Goal: Task Accomplishment & Management: Complete application form

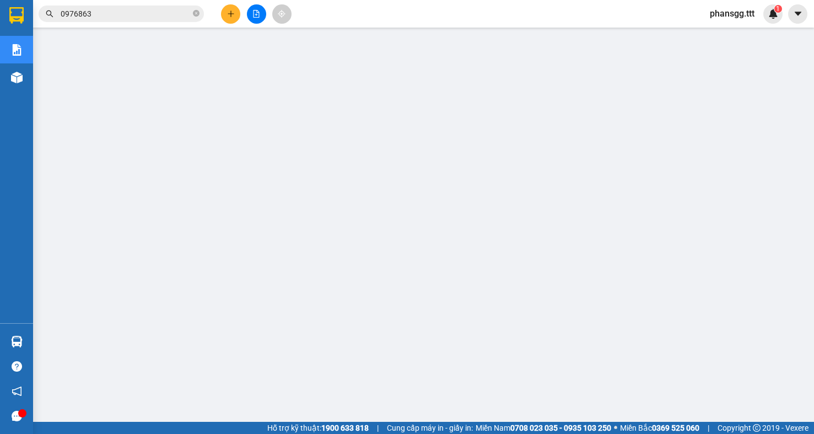
click at [110, 10] on input "0976863" at bounding box center [126, 14] width 130 height 12
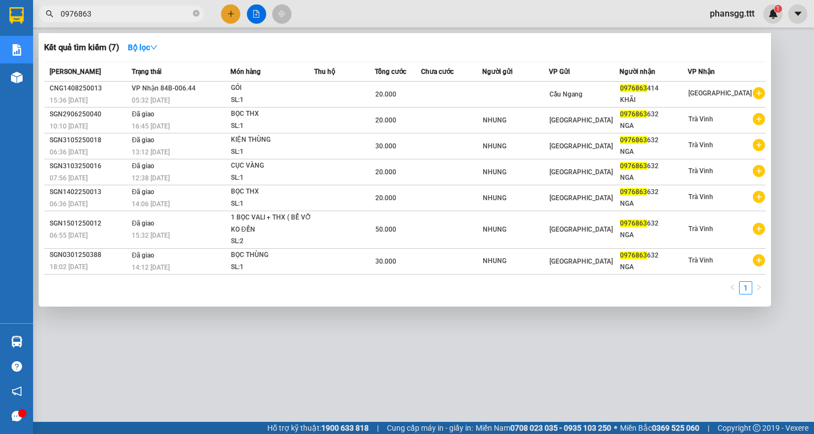
click at [110, 10] on input "0976863" at bounding box center [126, 14] width 130 height 12
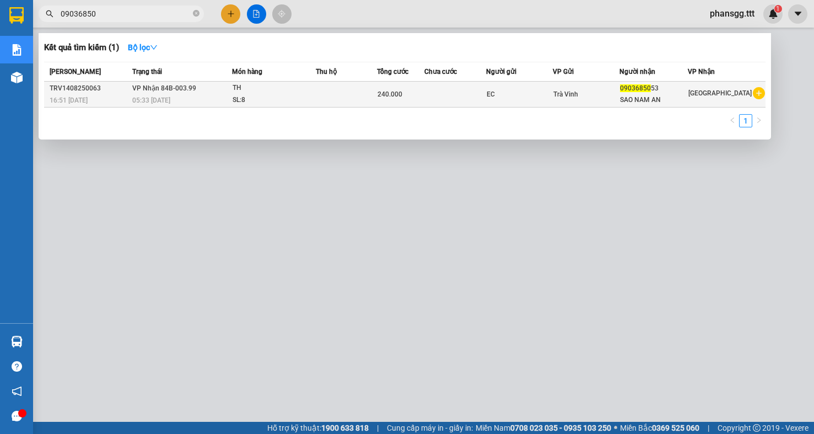
type input "09036850"
click at [197, 85] on td "[PERSON_NAME] 84B-003.99 05:33 [DATE]" at bounding box center [180, 95] width 102 height 26
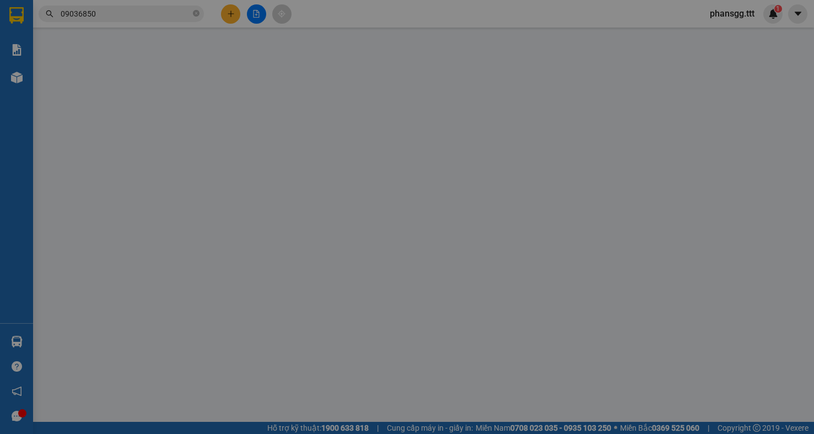
type input "EC"
type input "0903685053"
type input "SAO NAM AN"
type input "240.000"
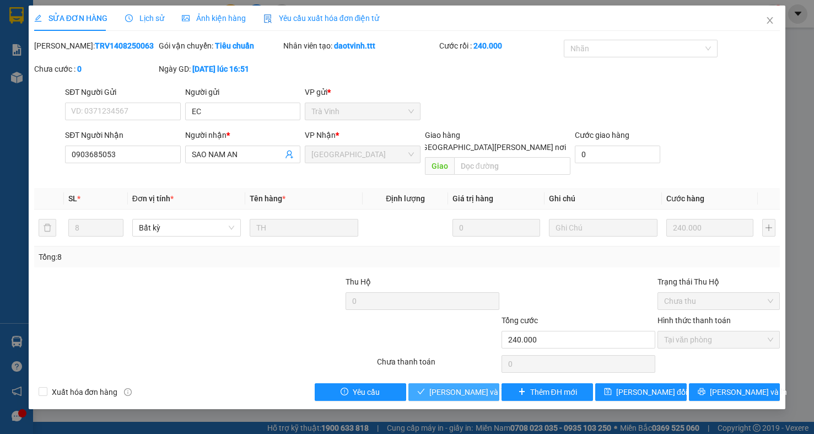
click at [439, 386] on span "[PERSON_NAME] và [PERSON_NAME] hàng" at bounding box center [503, 392] width 149 height 12
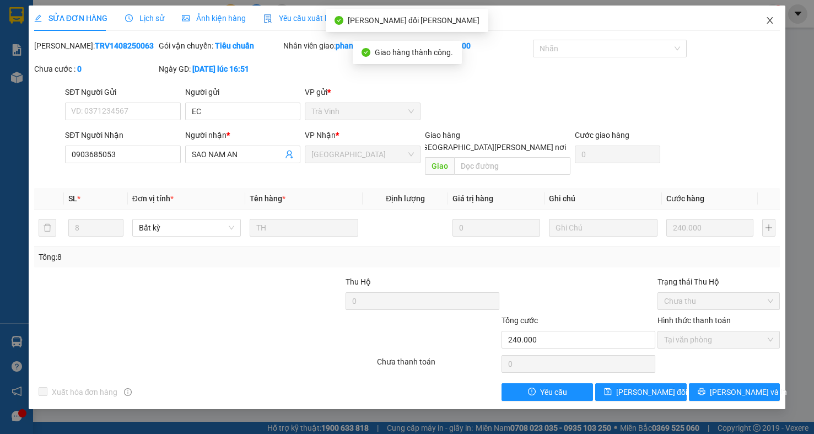
click at [769, 18] on icon "close" at bounding box center [769, 20] width 9 height 9
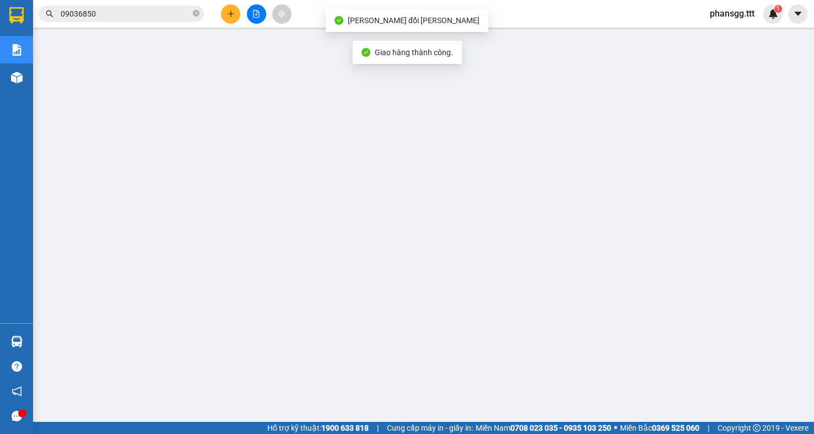
click at [145, 14] on input "09036850" at bounding box center [126, 14] width 130 height 12
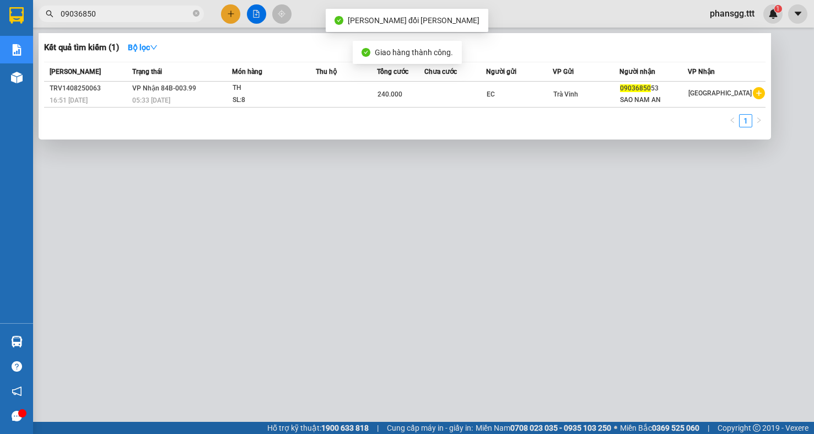
click at [145, 14] on input "09036850" at bounding box center [126, 14] width 130 height 12
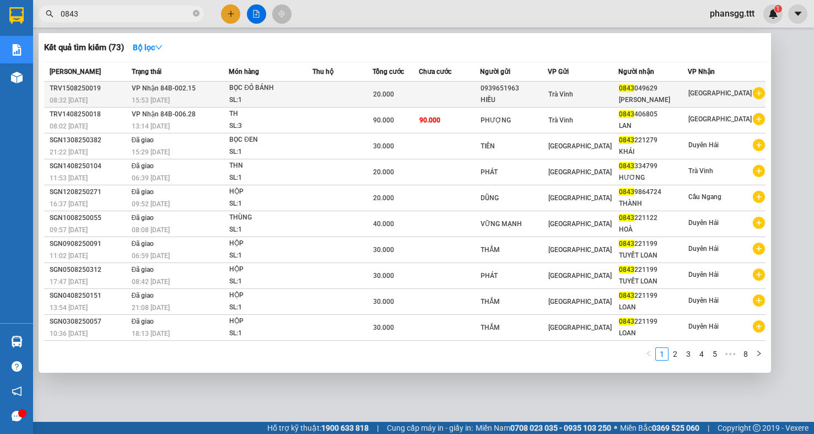
click at [214, 95] on div "15:53 [DATE]" at bounding box center [180, 100] width 97 height 12
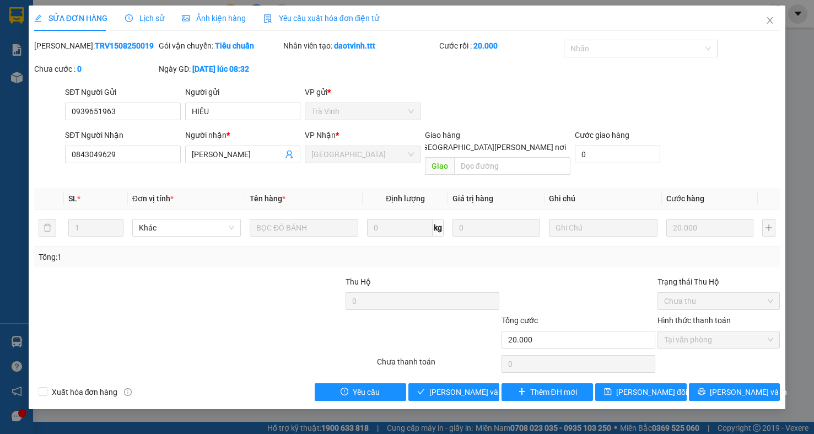
drag, startPoint x: 282, startPoint y: 428, endPoint x: 415, endPoint y: 433, distance: 132.9
drag, startPoint x: 577, startPoint y: 433, endPoint x: 360, endPoint y: 275, distance: 269.0
click at [360, 277] on span "Thu Hộ" at bounding box center [357, 281] width 25 height 9
click at [461, 386] on span "[PERSON_NAME] và [PERSON_NAME] hàng" at bounding box center [503, 392] width 149 height 12
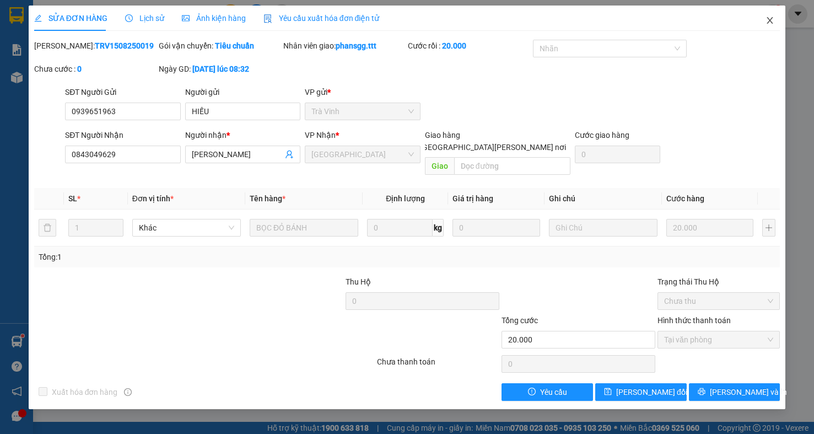
click at [771, 15] on span "Close" at bounding box center [769, 21] width 31 height 31
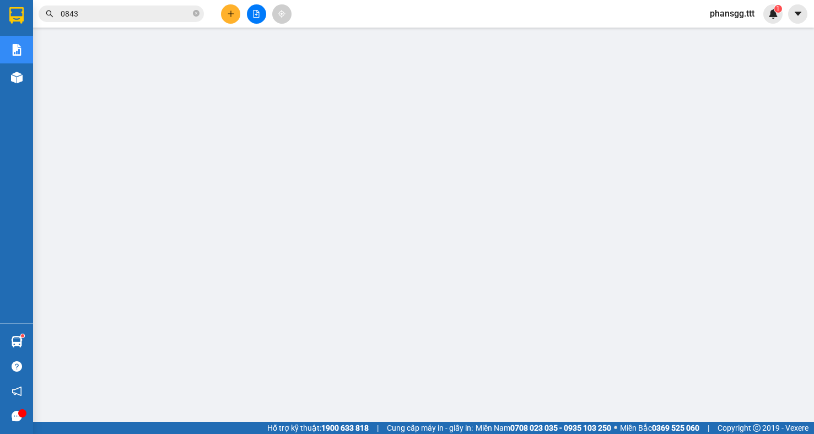
click at [181, 12] on input "0843" at bounding box center [126, 14] width 130 height 12
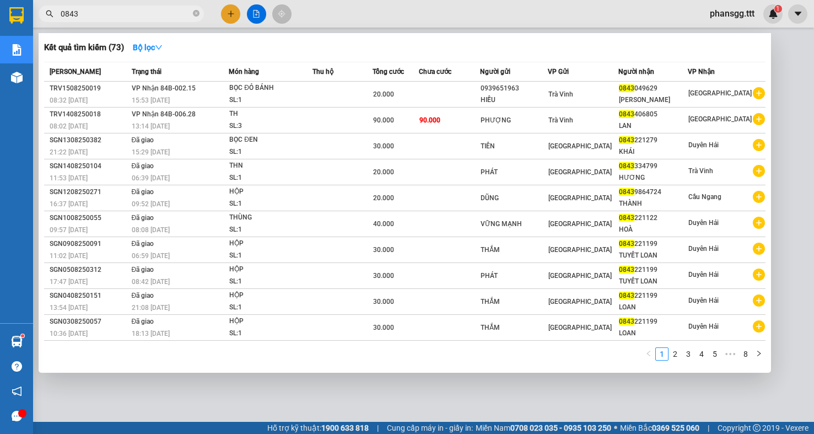
click at [181, 12] on input "0843" at bounding box center [126, 14] width 130 height 12
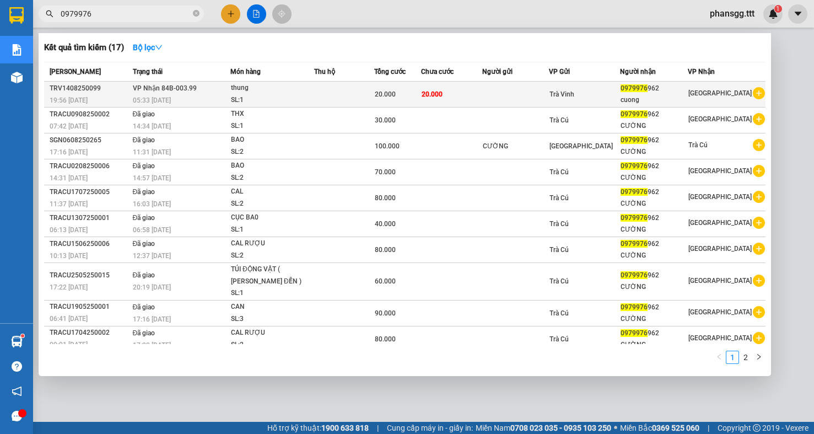
type input "0979976"
click at [252, 91] on div "thung" at bounding box center [272, 88] width 83 height 12
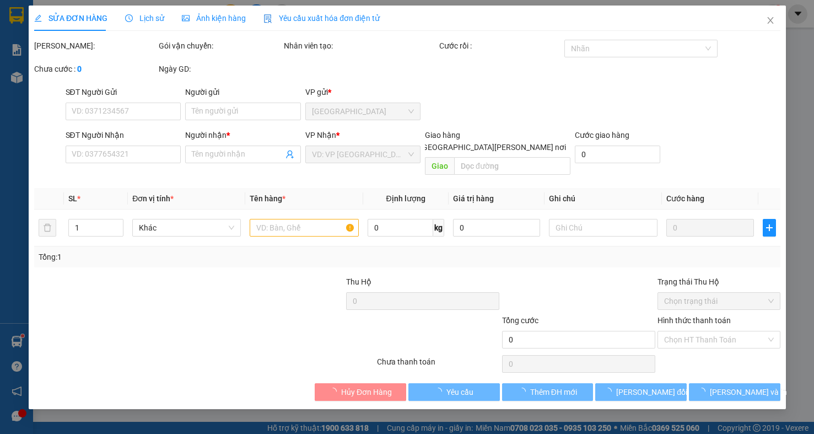
type input "0979976962"
type input "cuong"
type input "20.000"
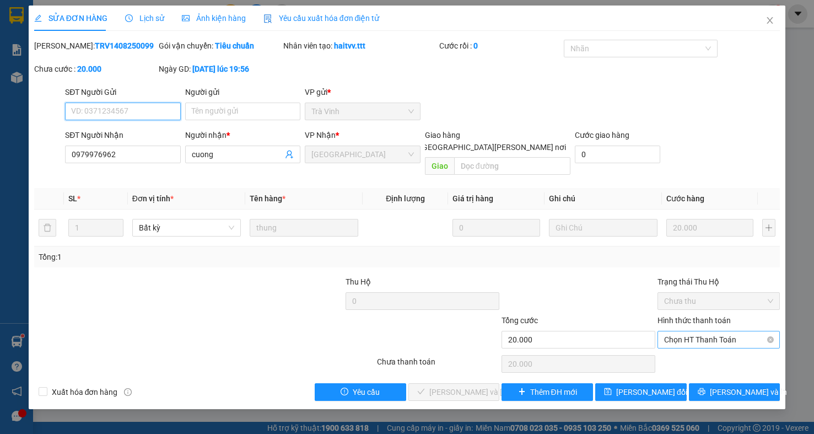
click at [757, 331] on span "Chọn HT Thanh Toán" at bounding box center [718, 339] width 109 height 17
click at [741, 360] on div "Total Paid Fee 0 Total UnPaid Fee 20.000 Cash Collection Total Fee Mã ĐH: TRV14…" at bounding box center [407, 220] width 746 height 361
drag, startPoint x: 677, startPoint y: 332, endPoint x: 667, endPoint y: 344, distance: 16.0
click at [668, 340] on div "Hình thức thanh toán Chọn HT Thanh Toán" at bounding box center [718, 333] width 122 height 39
drag, startPoint x: 685, startPoint y: 331, endPoint x: 685, endPoint y: 339, distance: 8.8
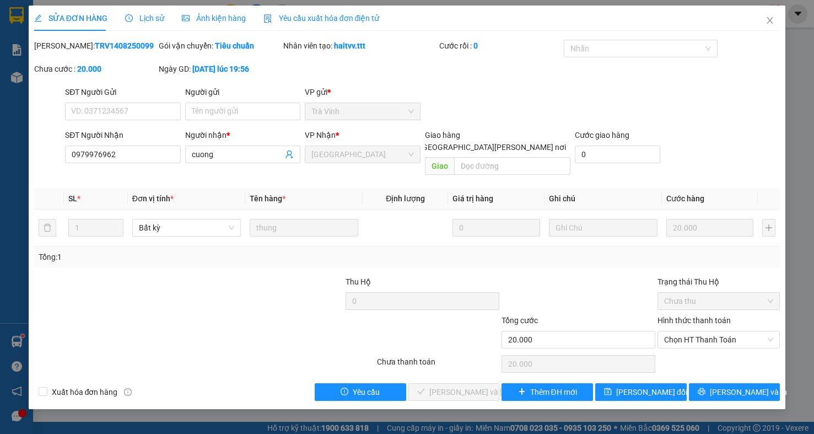
click at [685, 332] on span "Chọn HT Thanh Toán" at bounding box center [718, 339] width 109 height 17
drag, startPoint x: 684, startPoint y: 351, endPoint x: 650, endPoint y: 354, distance: 34.3
click at [682, 351] on div "Tại văn phòng" at bounding box center [718, 350] width 109 height 12
type input "0"
click at [442, 386] on span "[PERSON_NAME] và [PERSON_NAME] hàng" at bounding box center [503, 392] width 149 height 12
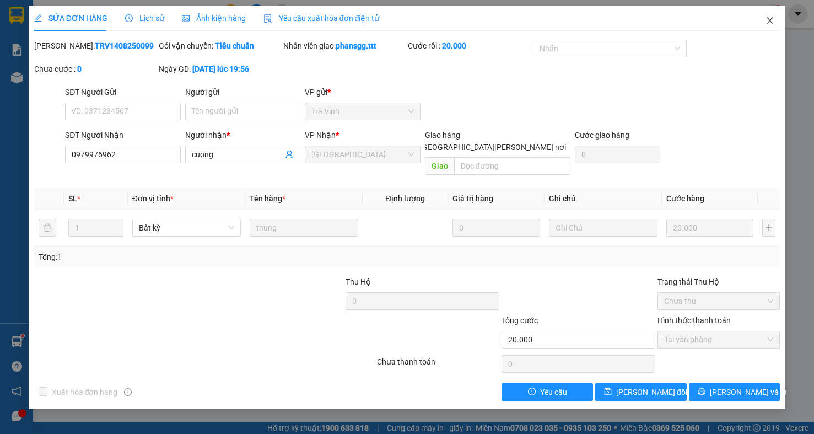
drag, startPoint x: 769, startPoint y: 16, endPoint x: 761, endPoint y: 13, distance: 8.4
click at [769, 15] on span "Close" at bounding box center [769, 21] width 31 height 31
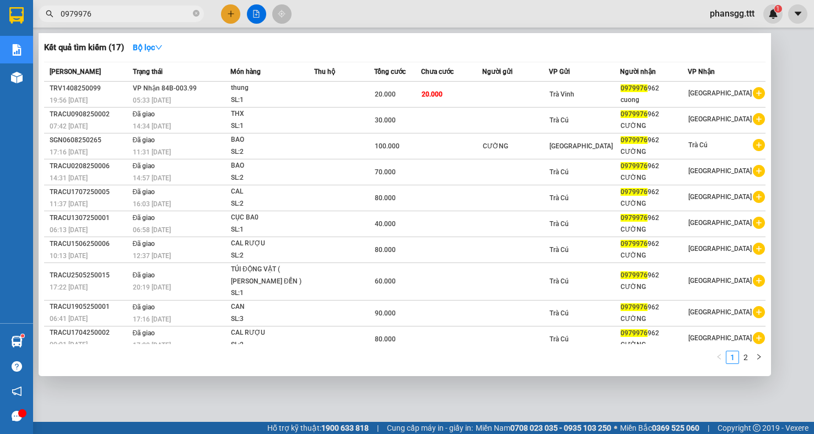
click at [189, 17] on input "0979976" at bounding box center [126, 14] width 130 height 12
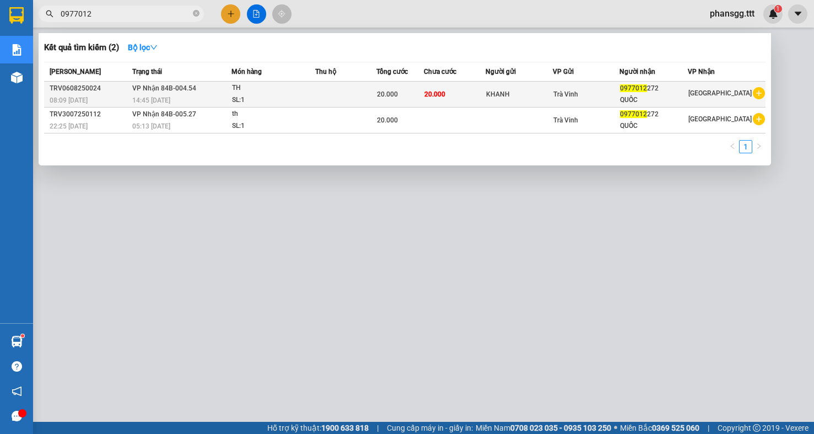
type input "0977012"
click at [272, 87] on div "TH" at bounding box center [273, 88] width 83 height 12
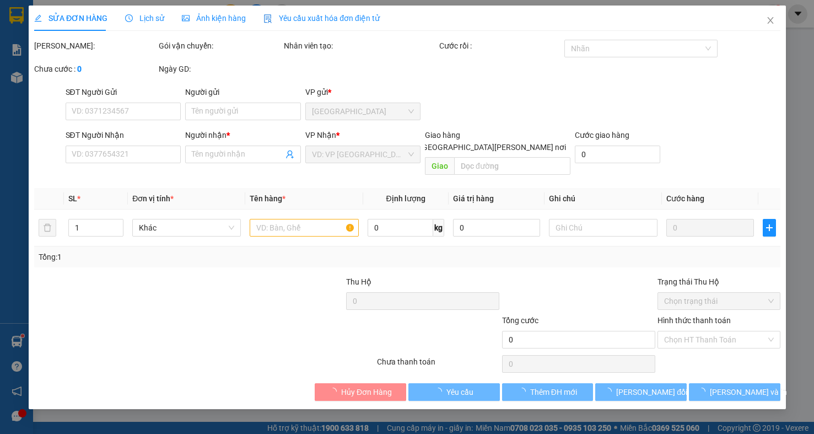
type input "KHANH"
type input "0977012272"
type input "QUỐC"
type input "20.000"
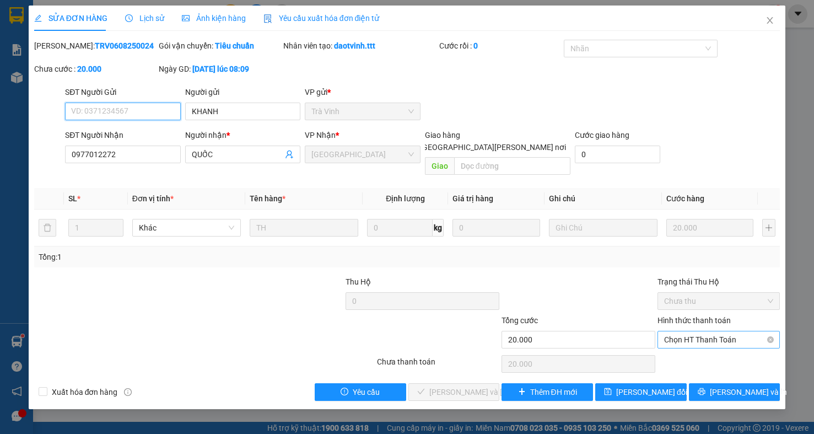
click at [702, 331] on span "Chọn HT Thanh Toán" at bounding box center [718, 339] width 109 height 17
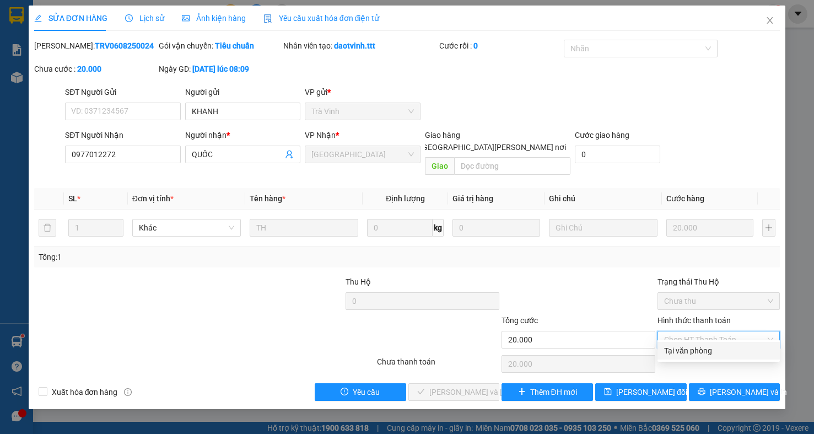
click at [686, 351] on div "Tại văn phòng" at bounding box center [718, 350] width 109 height 12
type input "0"
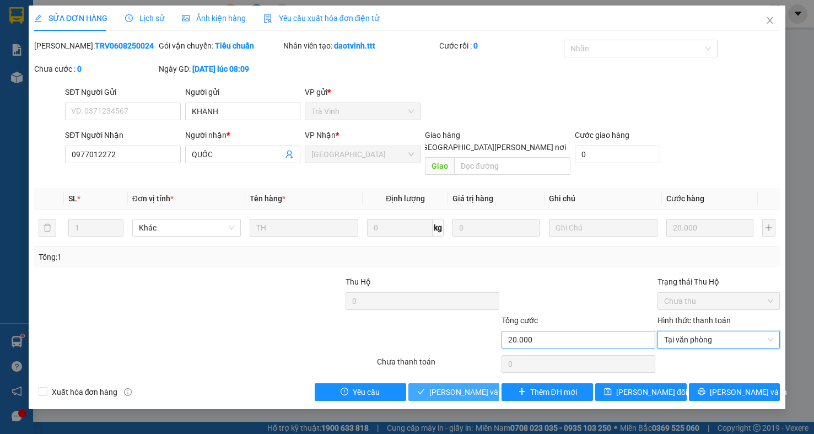
drag, startPoint x: 460, startPoint y: 377, endPoint x: 603, endPoint y: 329, distance: 150.5
click at [459, 386] on span "[PERSON_NAME] và [PERSON_NAME] hàng" at bounding box center [503, 392] width 149 height 12
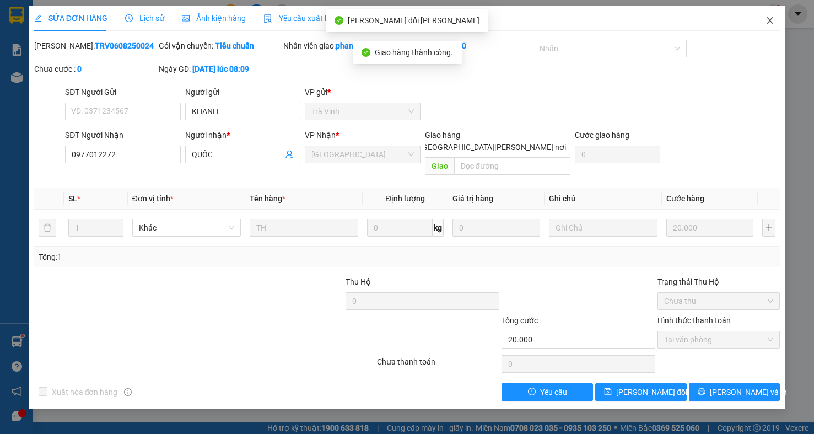
click at [769, 22] on icon "close" at bounding box center [770, 20] width 6 height 7
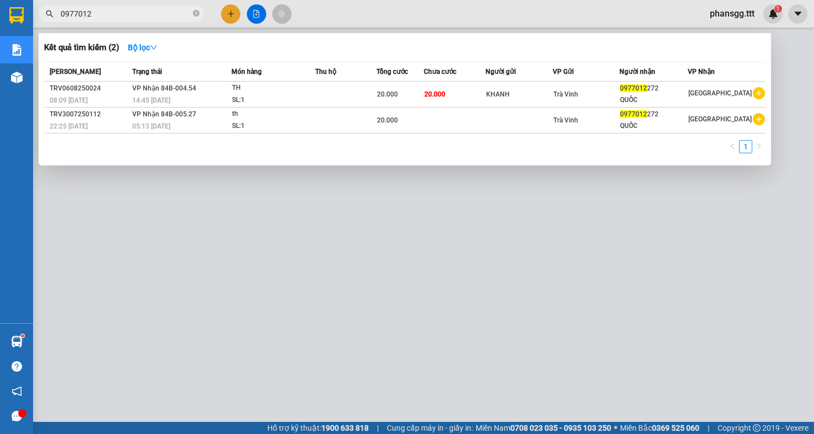
click at [129, 20] on span "0977012" at bounding box center [121, 14] width 165 height 17
click at [142, 18] on input "0977012" at bounding box center [126, 14] width 130 height 12
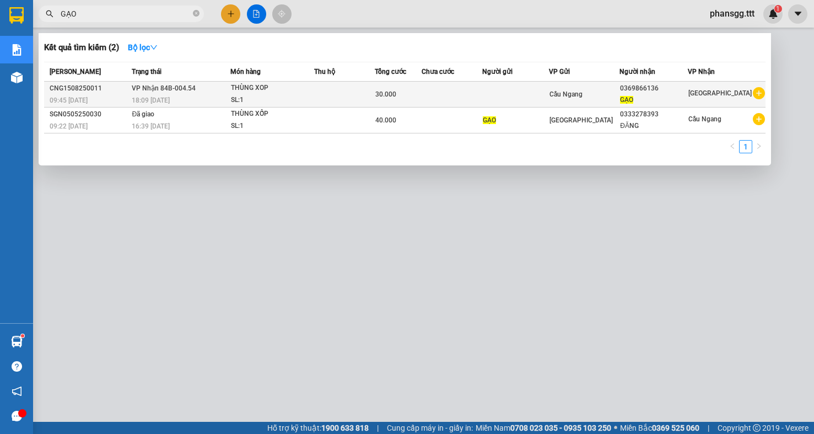
type input "GẠO"
click at [195, 94] on div "18:09 [DATE]" at bounding box center [181, 100] width 98 height 12
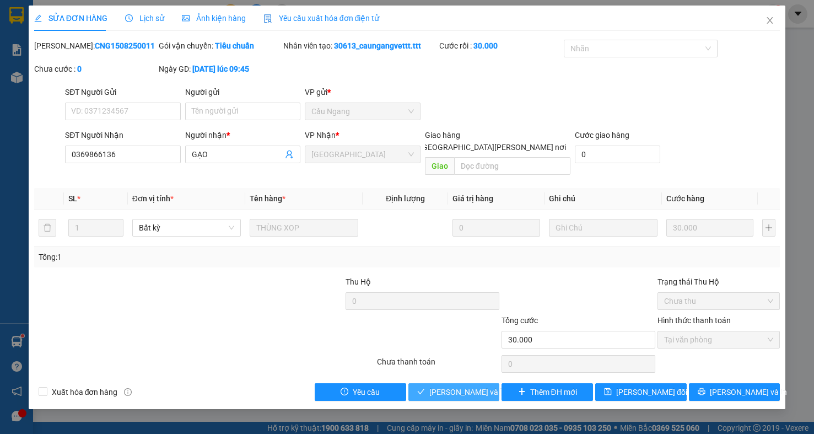
click at [464, 386] on span "[PERSON_NAME] và [PERSON_NAME] hàng" at bounding box center [503, 392] width 149 height 12
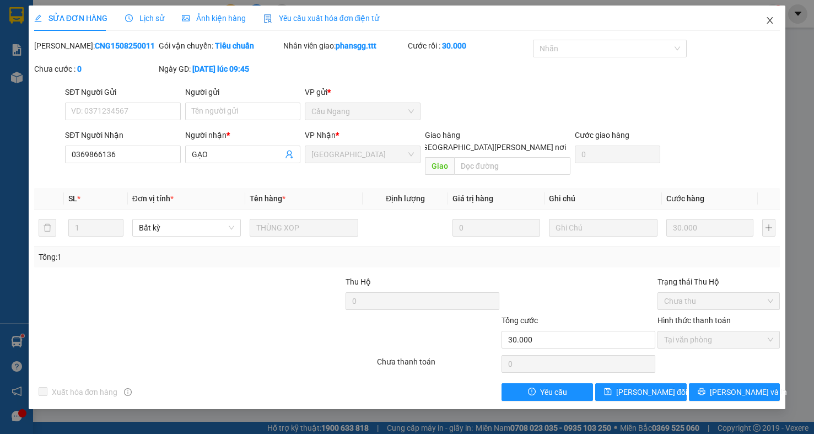
click at [770, 17] on icon "close" at bounding box center [769, 20] width 9 height 9
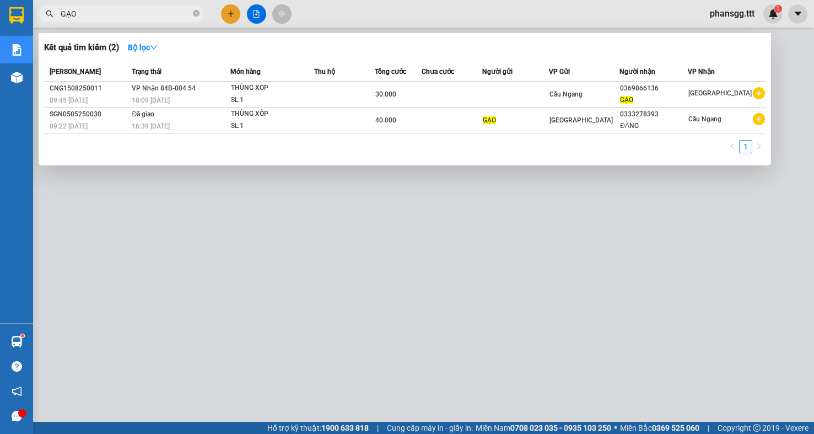
click at [98, 16] on input "GẠO" at bounding box center [126, 14] width 130 height 12
click at [164, 15] on input "GẠO" at bounding box center [126, 14] width 130 height 12
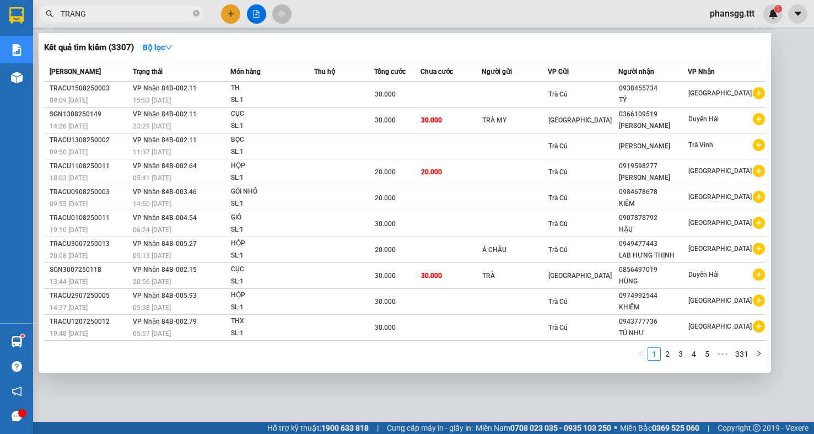
type input "TRANG"
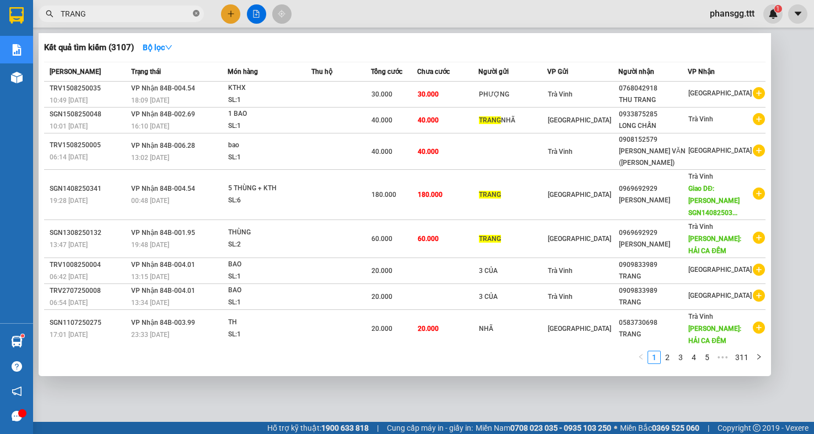
click at [194, 13] on icon "close-circle" at bounding box center [196, 13] width 7 height 7
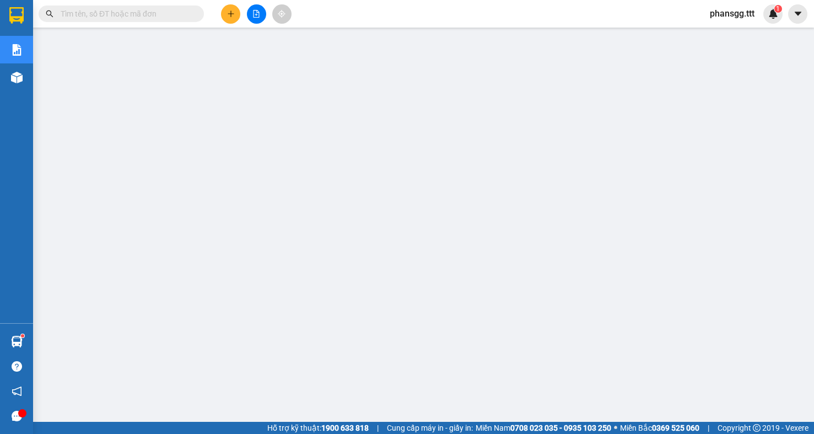
click at [170, 14] on input "text" at bounding box center [126, 14] width 130 height 12
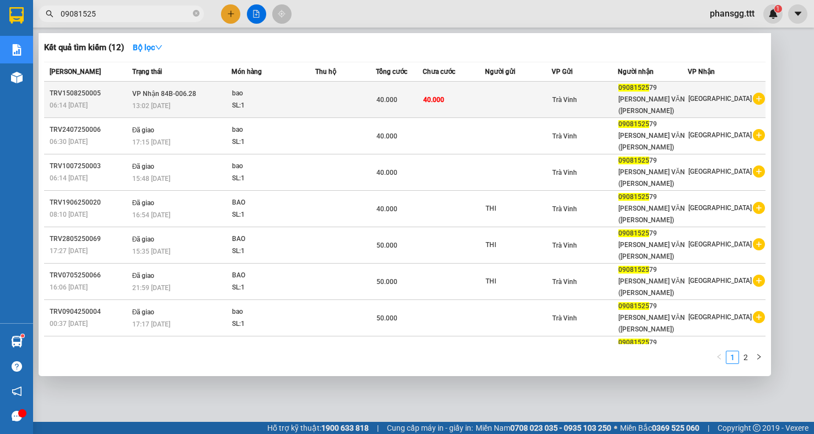
type input "09081525"
click at [340, 99] on td at bounding box center [345, 100] width 61 height 36
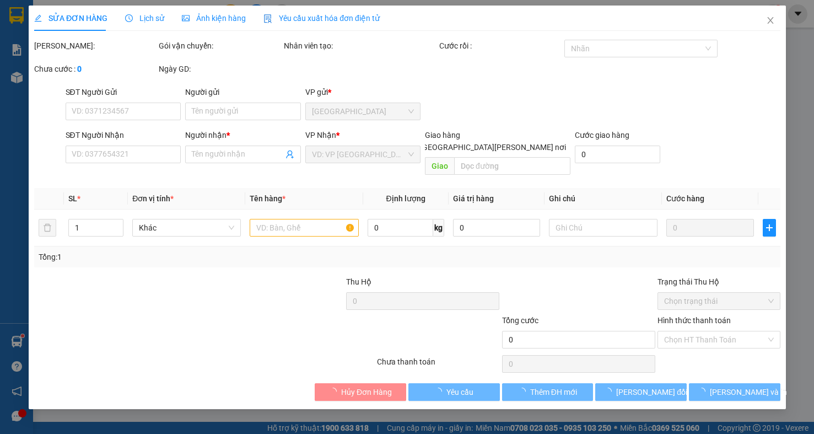
type input "0908152579"
type input "[PERSON_NAME] VĂN ([PERSON_NAME])"
type input "40.000"
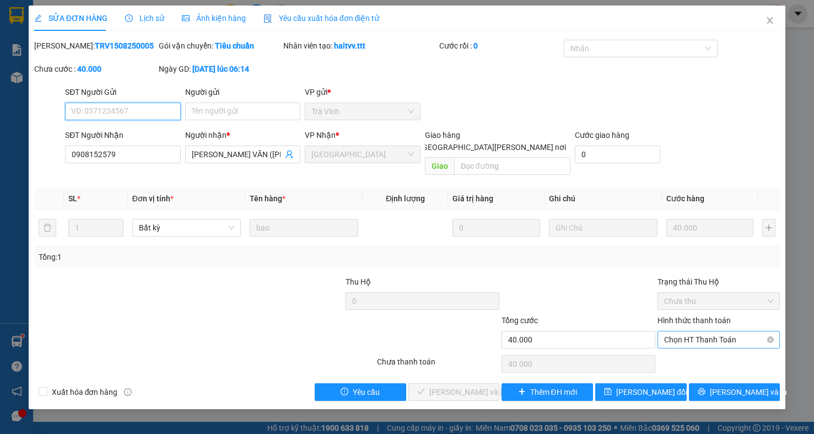
click at [715, 331] on span "Chọn HT Thanh Toán" at bounding box center [718, 339] width 109 height 17
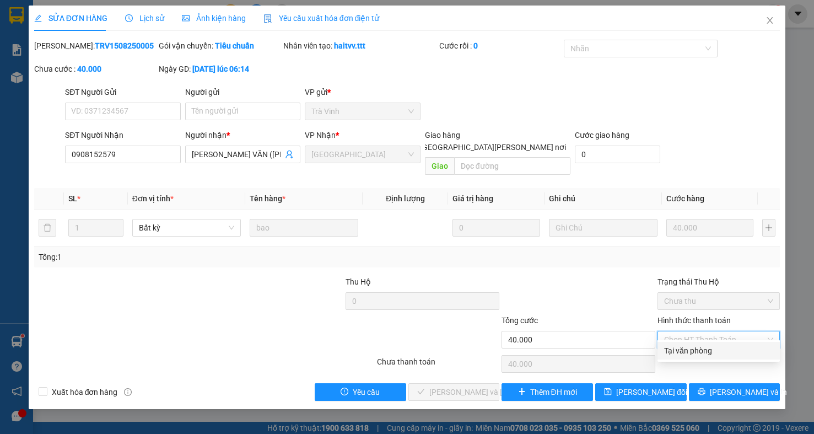
drag, startPoint x: 712, startPoint y: 343, endPoint x: 712, endPoint y: 350, distance: 6.6
click at [712, 349] on div "Tại văn phòng" at bounding box center [718, 351] width 122 height 18
type input "0"
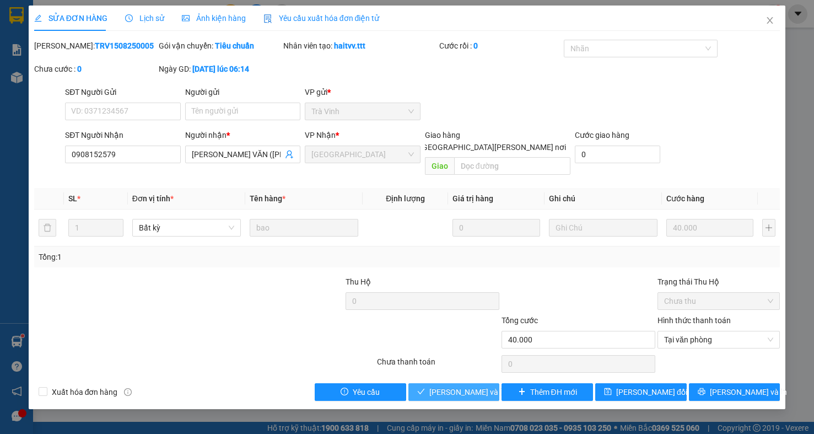
drag, startPoint x: 437, startPoint y: 384, endPoint x: 469, endPoint y: 369, distance: 35.2
click at [438, 386] on span "[PERSON_NAME] và [PERSON_NAME] hàng" at bounding box center [503, 392] width 149 height 12
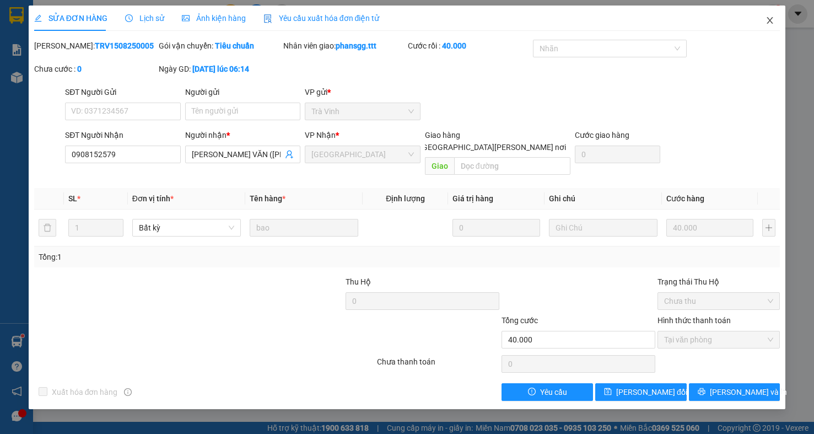
click at [771, 19] on icon "close" at bounding box center [769, 20] width 9 height 9
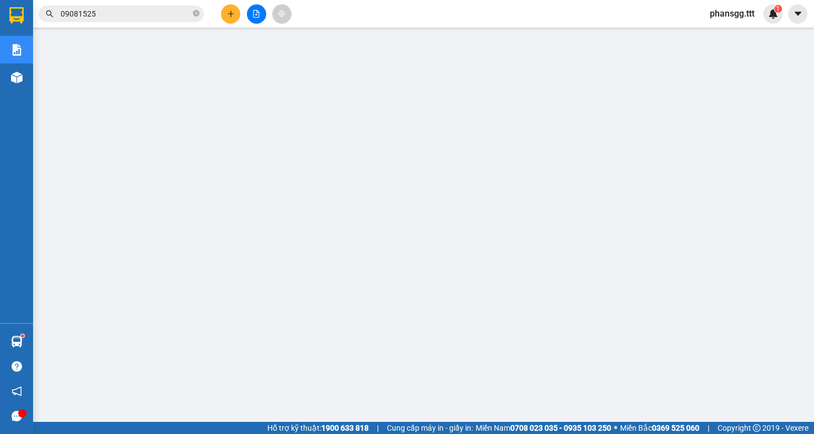
drag, startPoint x: 101, startPoint y: 2, endPoint x: 101, endPoint y: 10, distance: 7.7
click at [101, 10] on div "Kết quả [PERSON_NAME] ( 12 ) Bộ lọc Mã ĐH Trạng thái Món hàng Thu hộ [PERSON_NA…" at bounding box center [407, 14] width 814 height 28
click at [101, 14] on input "09081525" at bounding box center [126, 14] width 130 height 12
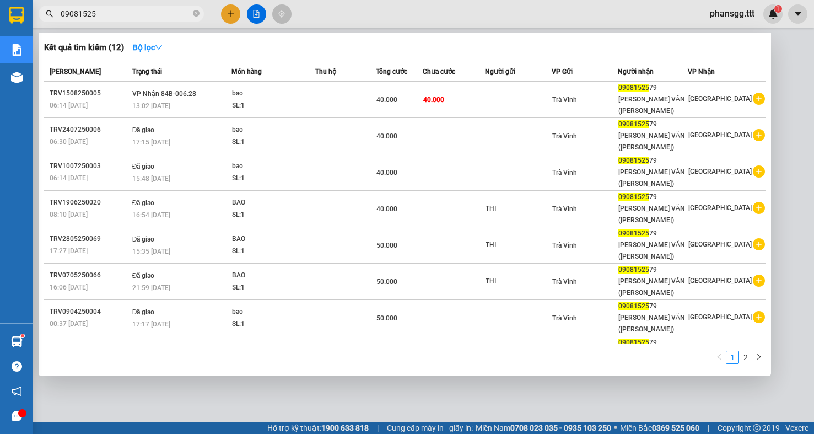
click at [101, 14] on input "09081525" at bounding box center [126, 14] width 130 height 12
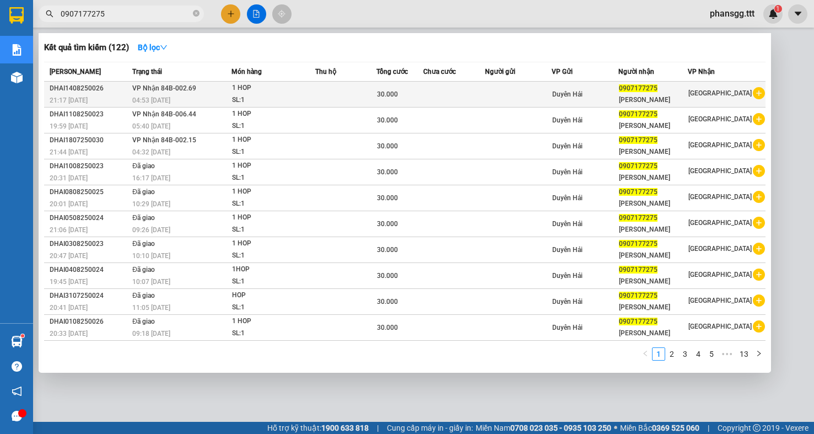
type input "0907177275"
click at [193, 96] on div "04:53 [DATE]" at bounding box center [181, 100] width 99 height 12
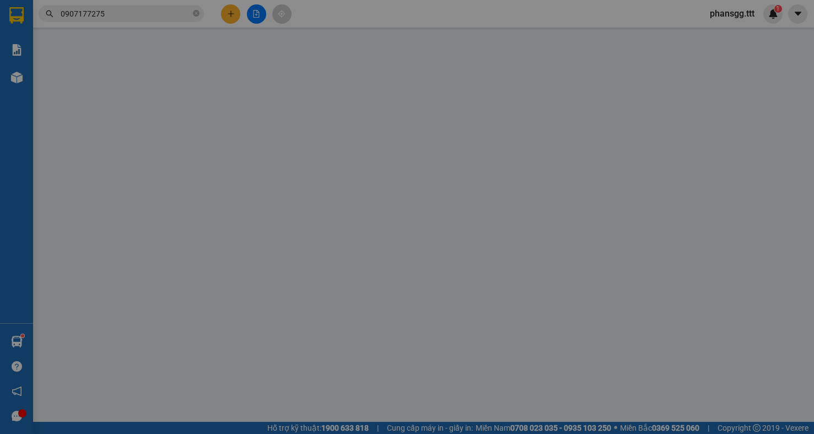
type input "0907177275"
type input "[PERSON_NAME]"
type input "30.000"
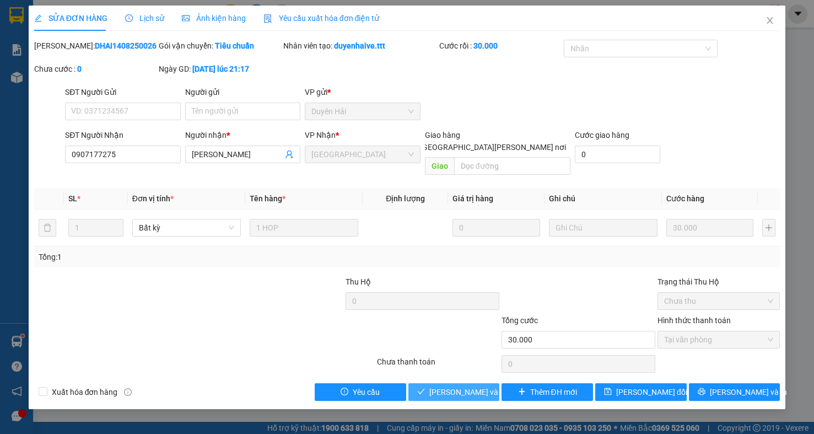
drag, startPoint x: 429, startPoint y: 388, endPoint x: 459, endPoint y: 348, distance: 49.6
click at [429, 386] on button "[PERSON_NAME] và [PERSON_NAME] hàng" at bounding box center [453, 392] width 91 height 18
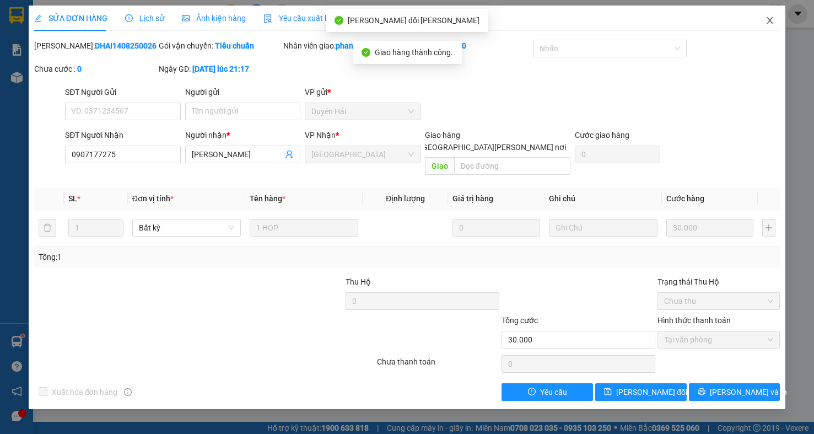
click at [765, 23] on icon "close" at bounding box center [769, 20] width 9 height 9
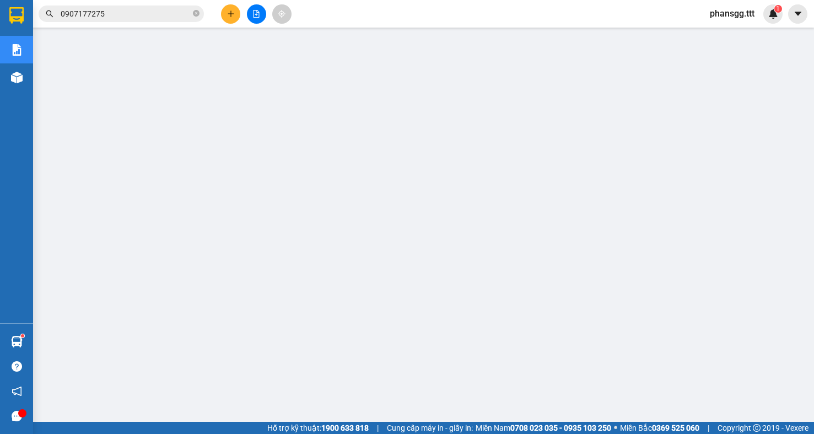
click at [119, 14] on input "0907177275" at bounding box center [126, 14] width 130 height 12
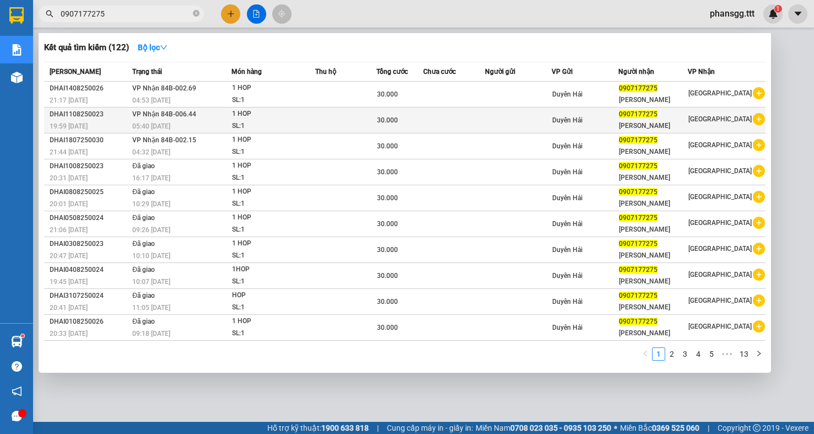
click at [193, 123] on div "05:40 [DATE]" at bounding box center [181, 126] width 99 height 12
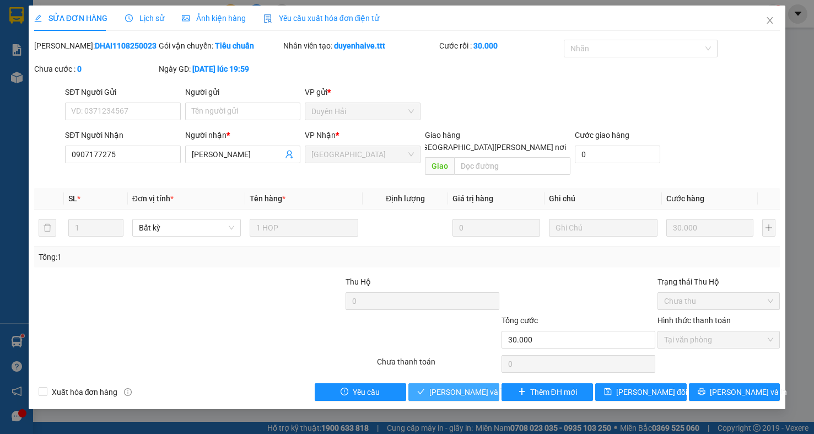
click at [480, 386] on span "[PERSON_NAME] và [PERSON_NAME] hàng" at bounding box center [503, 392] width 149 height 12
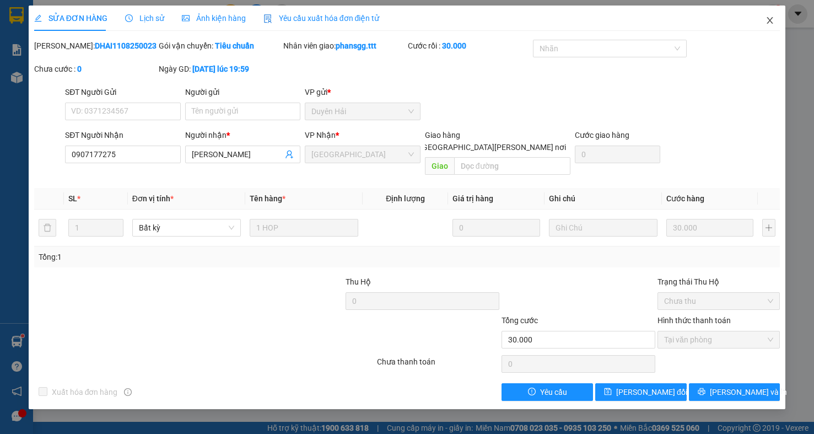
drag, startPoint x: 766, startPoint y: 19, endPoint x: 587, endPoint y: 1, distance: 179.4
click at [765, 19] on icon "close" at bounding box center [769, 20] width 9 height 9
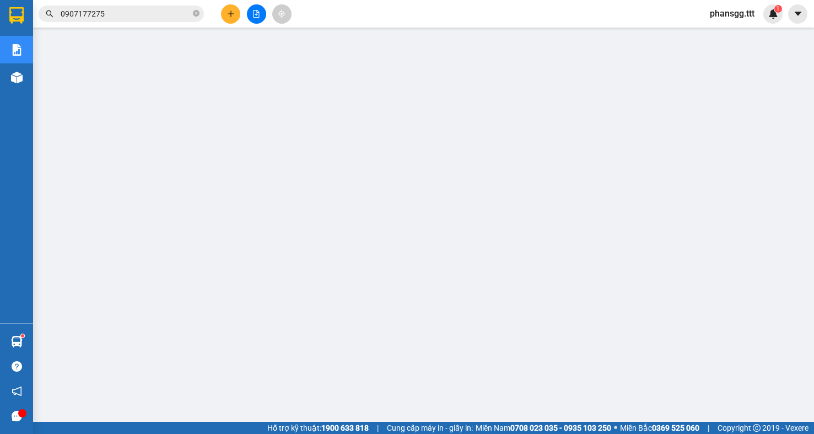
click at [149, 15] on input "0907177275" at bounding box center [126, 14] width 130 height 12
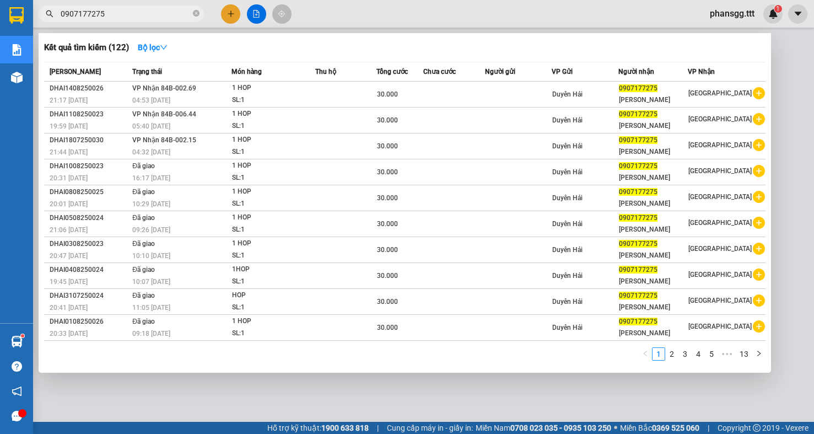
click at [149, 15] on input "0907177275" at bounding box center [126, 14] width 130 height 12
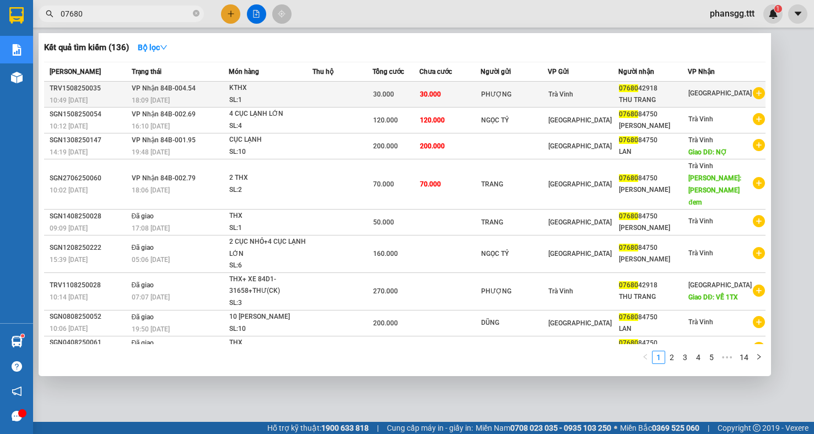
type input "07680"
click at [251, 91] on div "KTHX" at bounding box center [270, 88] width 83 height 12
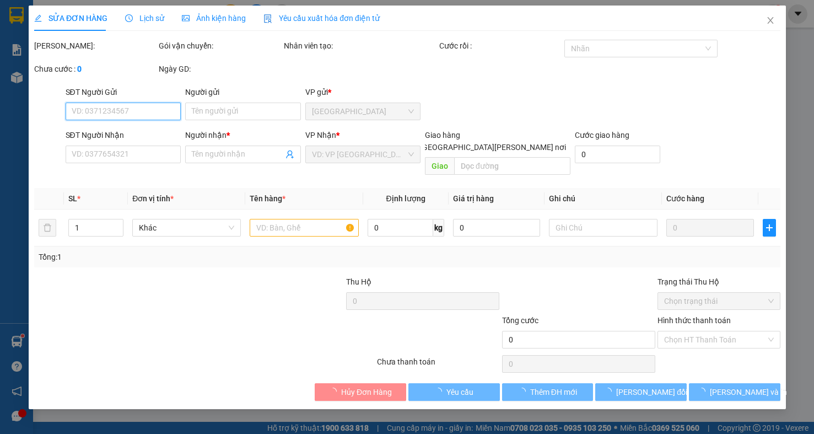
type input "PHƯỢNG"
type input "0768042918"
type input "THU TRANG"
type input "30.000"
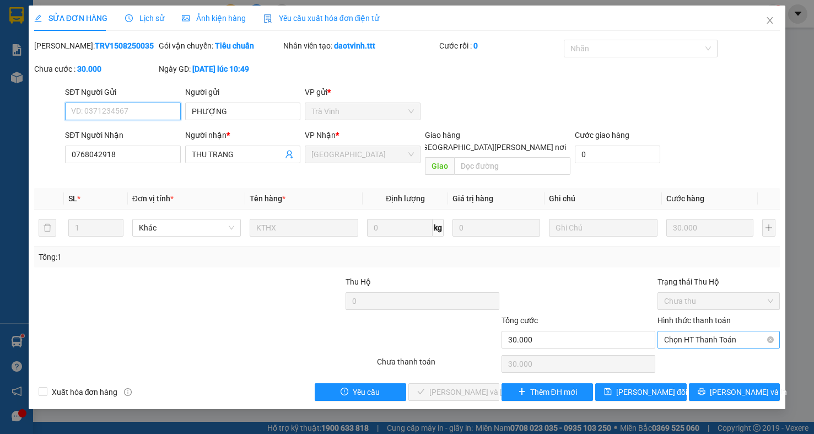
click at [679, 332] on span "Chọn HT Thanh Toán" at bounding box center [718, 339] width 109 height 17
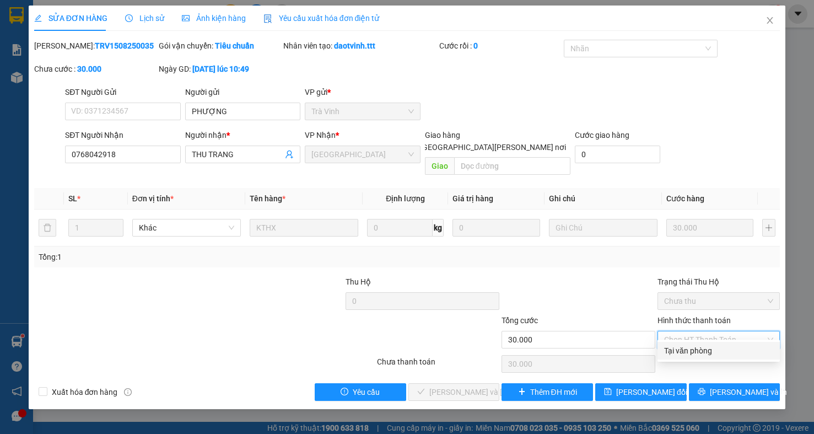
click at [679, 344] on div "Tại văn phòng" at bounding box center [718, 351] width 122 height 18
type input "0"
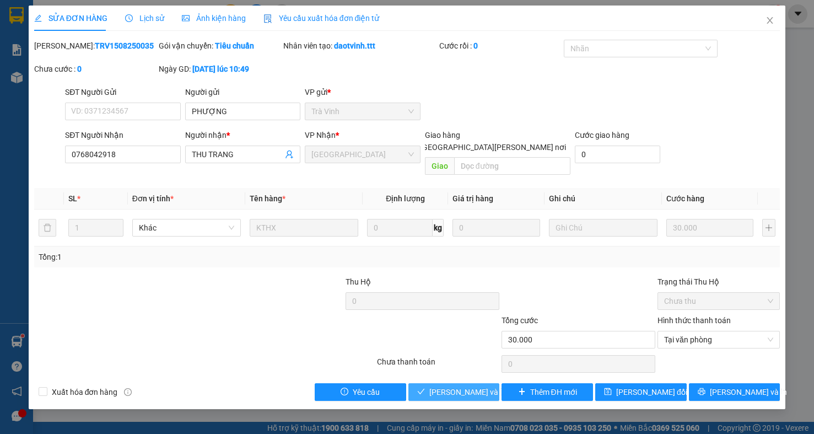
click at [451, 388] on button "[PERSON_NAME] và [PERSON_NAME] hàng" at bounding box center [453, 392] width 91 height 18
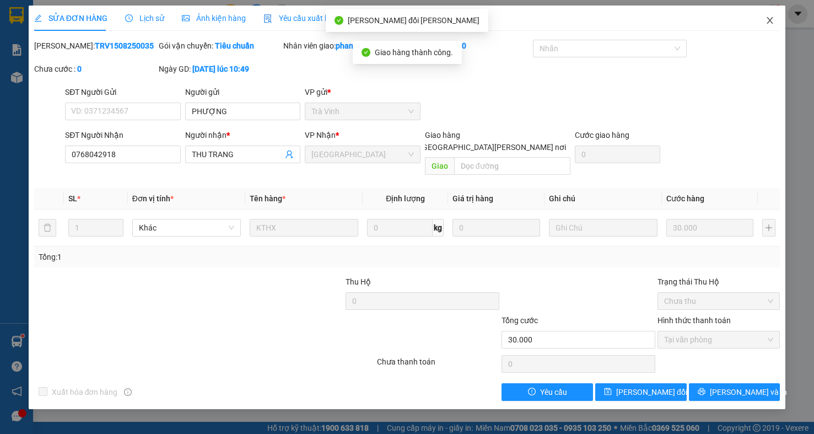
drag, startPoint x: 771, startPoint y: 27, endPoint x: 763, endPoint y: 2, distance: 26.1
click at [771, 20] on span "Close" at bounding box center [769, 21] width 31 height 31
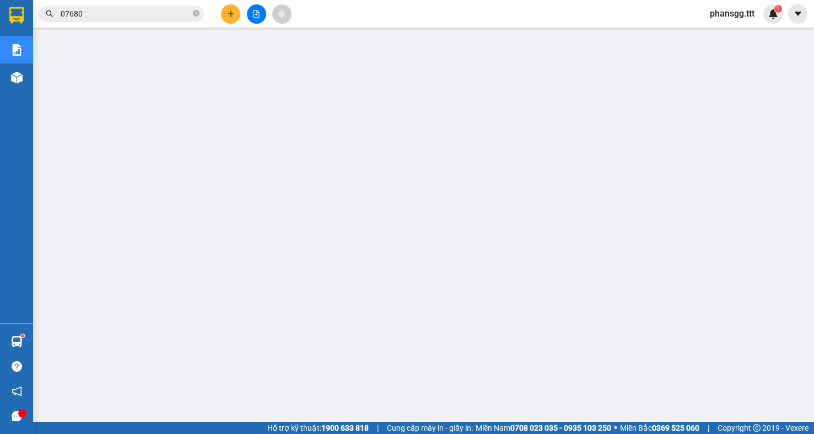
click at [194, 16] on icon "close-circle" at bounding box center [196, 13] width 7 height 7
click at [136, 16] on input "text" at bounding box center [126, 14] width 130 height 12
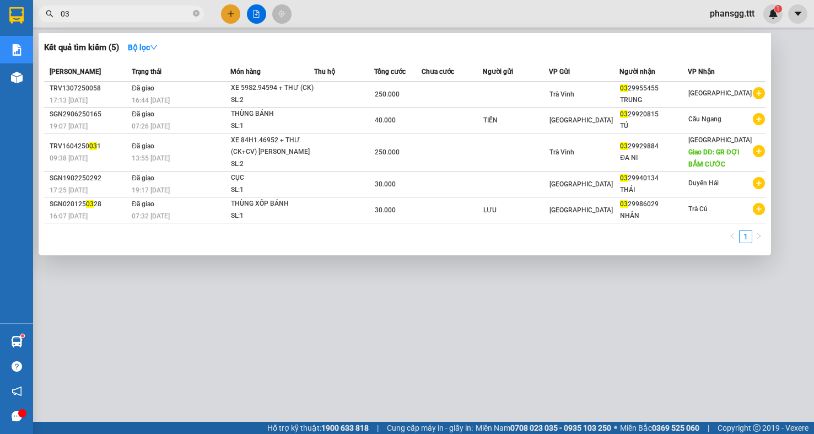
type input "0"
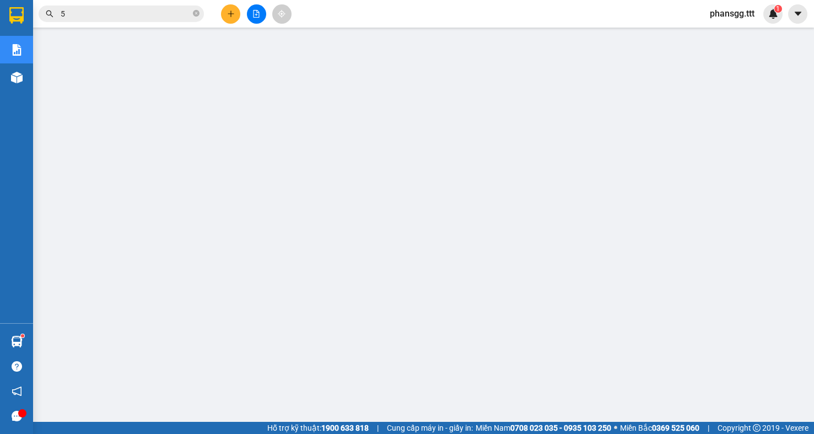
type input "52"
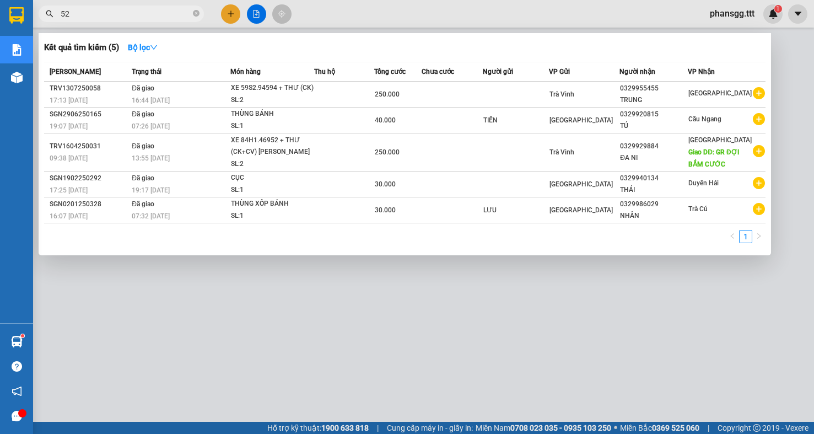
click at [132, 18] on input "52" at bounding box center [126, 14] width 130 height 12
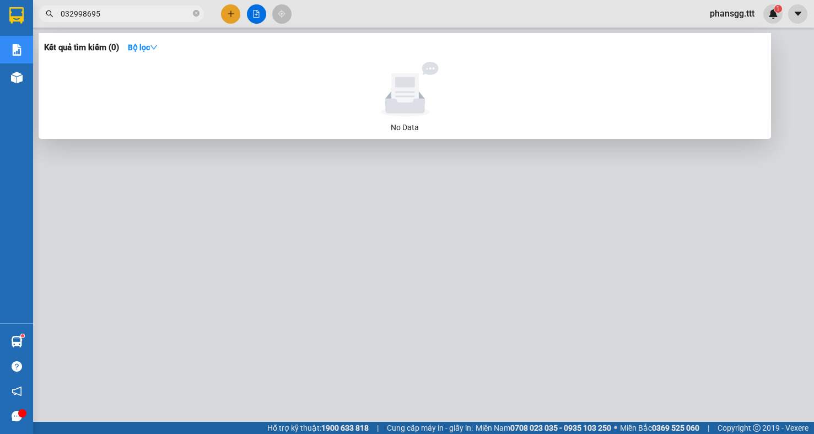
type input "0329986952"
click at [133, 18] on input "0329986952" at bounding box center [126, 14] width 130 height 12
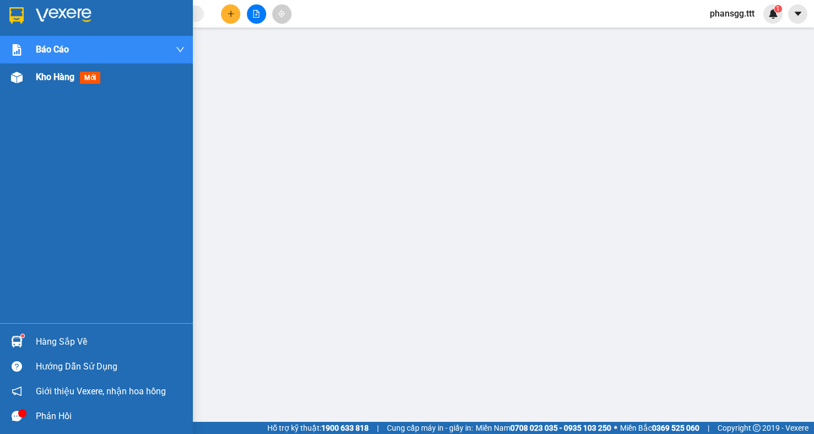
click at [15, 74] on img at bounding box center [17, 78] width 12 height 12
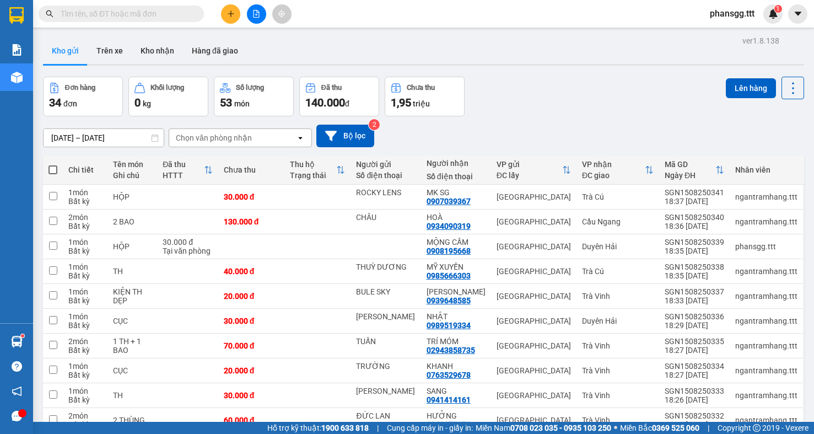
click at [175, 10] on input "text" at bounding box center [126, 14] width 130 height 12
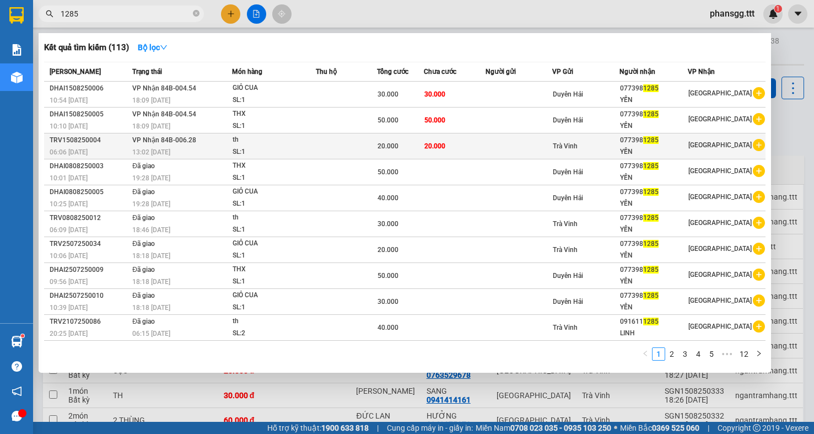
type input "1285"
click at [259, 146] on div "SL: 1" at bounding box center [273, 152] width 83 height 12
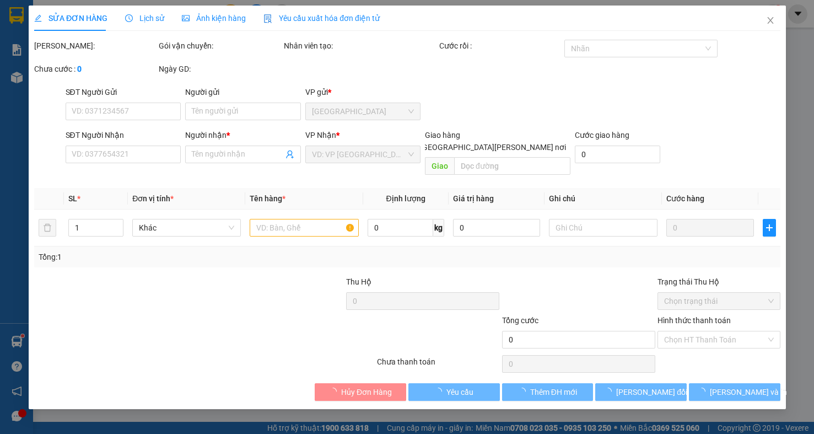
type input "0773981285"
type input "YẾN"
type input "20.000"
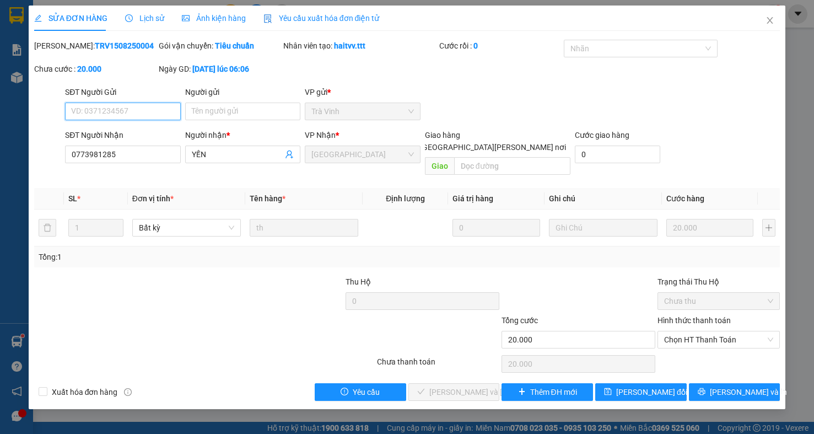
drag, startPoint x: 738, startPoint y: 333, endPoint x: 729, endPoint y: 338, distance: 9.9
click at [735, 333] on span "Chọn HT Thanh Toán" at bounding box center [718, 339] width 109 height 17
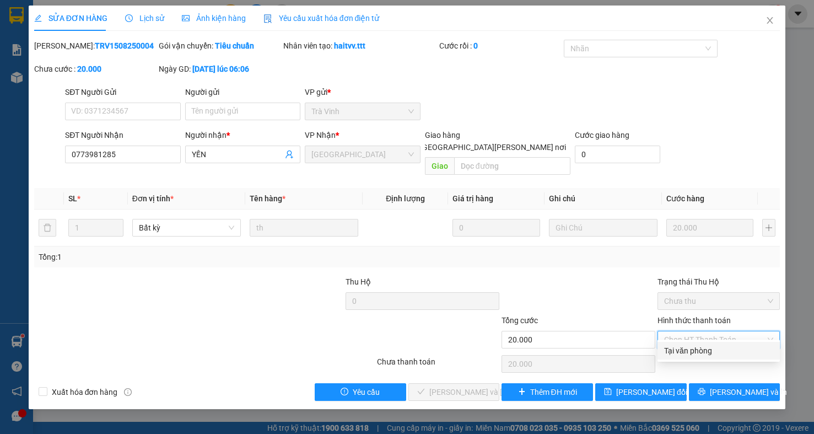
drag, startPoint x: 729, startPoint y: 338, endPoint x: 703, endPoint y: 356, distance: 32.1
click at [723, 345] on div "Tại văn phòng" at bounding box center [718, 351] width 122 height 18
type input "0"
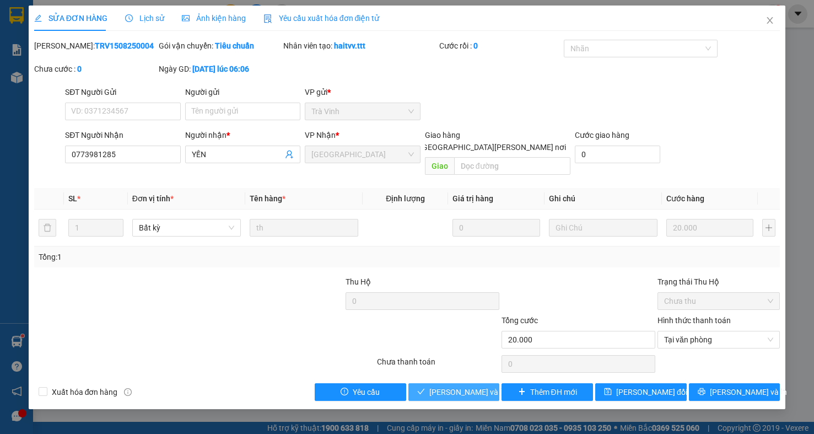
click at [450, 386] on span "[PERSON_NAME] và [PERSON_NAME] hàng" at bounding box center [503, 392] width 149 height 12
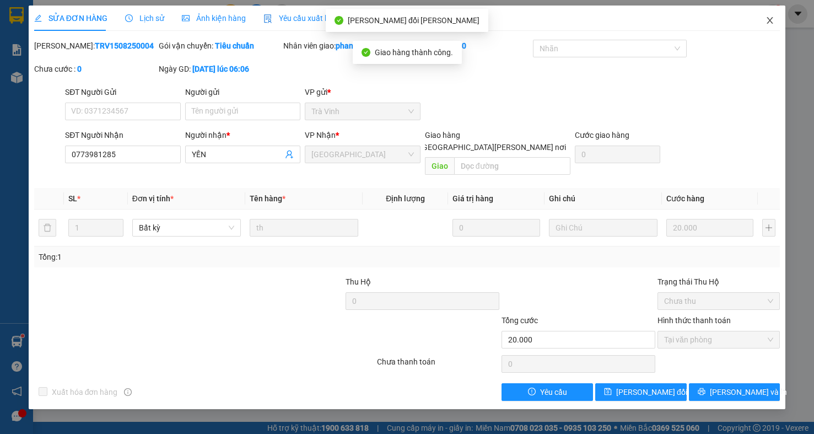
click at [766, 22] on icon "close" at bounding box center [769, 20] width 9 height 9
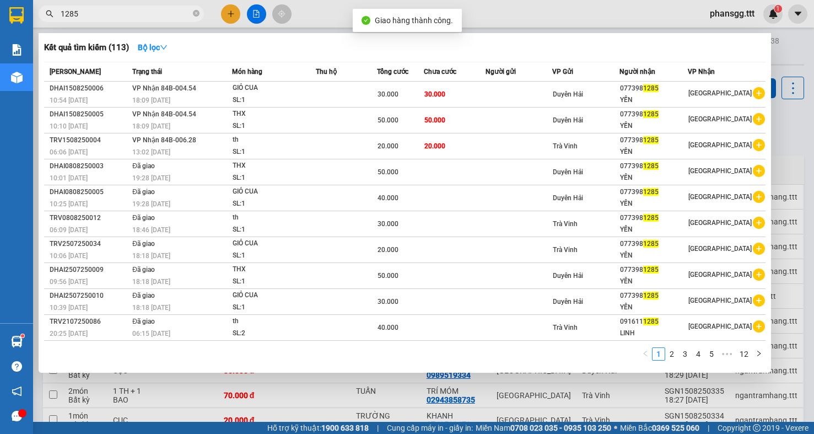
click at [145, 13] on input "1285" at bounding box center [126, 14] width 130 height 12
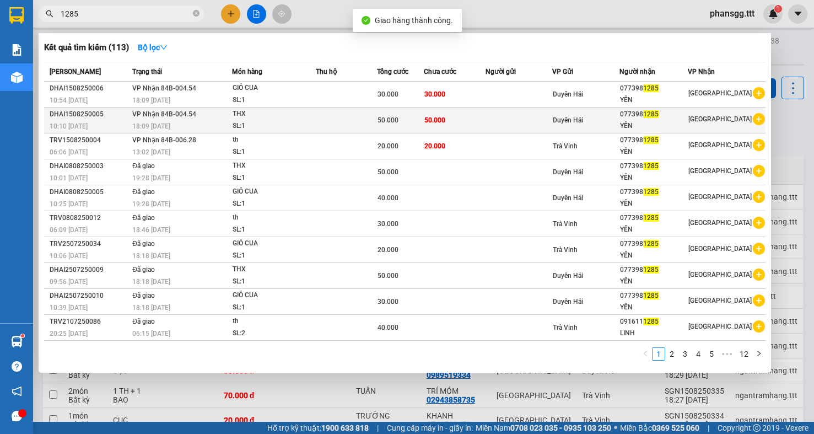
click at [439, 127] on td "50.000" at bounding box center [455, 120] width 62 height 26
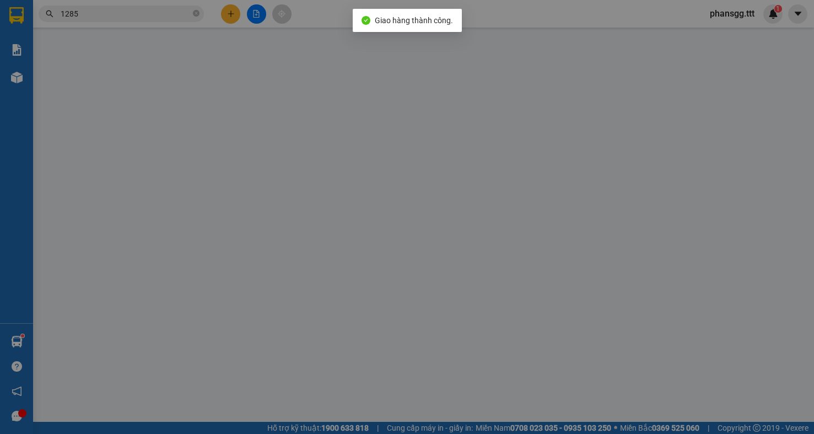
type input "0773981285"
type input "YẾN"
type input "50.000"
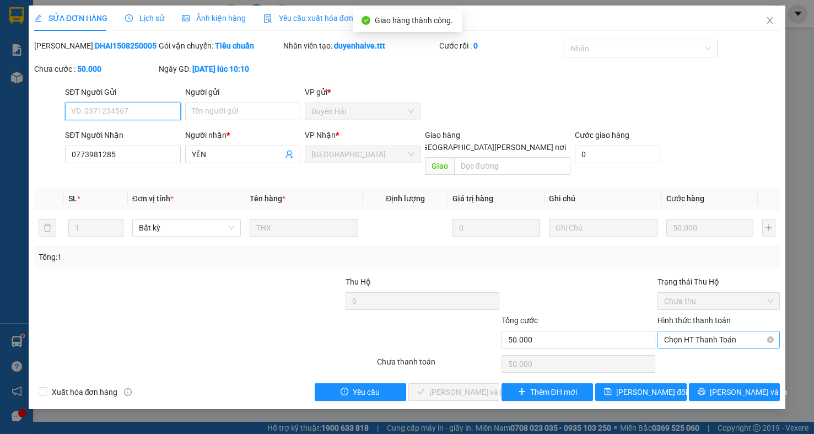
click at [706, 331] on span "Chọn HT Thanh Toán" at bounding box center [718, 339] width 109 height 17
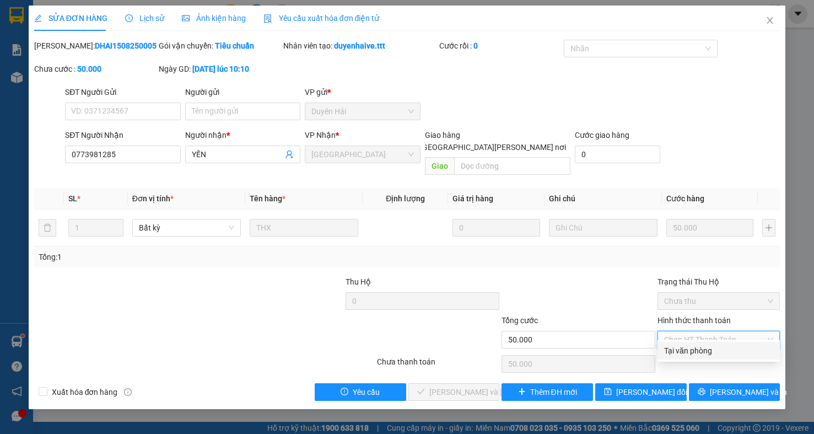
drag, startPoint x: 700, startPoint y: 345, endPoint x: 643, endPoint y: 353, distance: 57.8
click at [698, 345] on div "Tại văn phòng" at bounding box center [718, 350] width 109 height 12
type input "0"
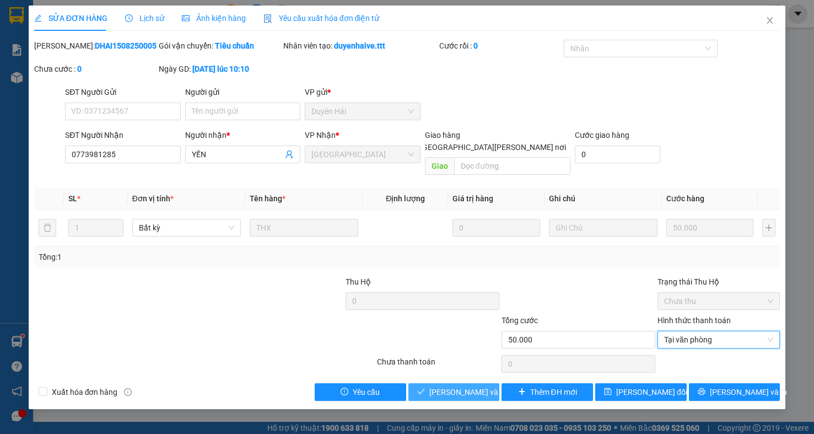
drag, startPoint x: 473, startPoint y: 375, endPoint x: 533, endPoint y: 331, distance: 74.2
click at [474, 386] on span "[PERSON_NAME] và [PERSON_NAME] hàng" at bounding box center [503, 392] width 149 height 12
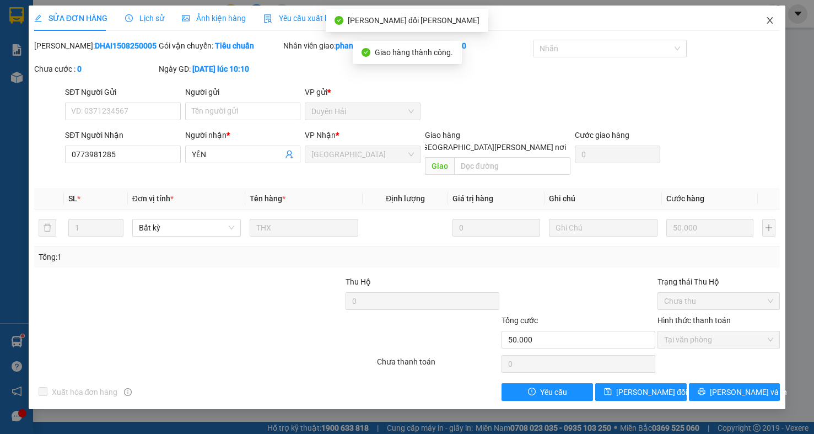
click at [764, 21] on span "Close" at bounding box center [769, 21] width 31 height 31
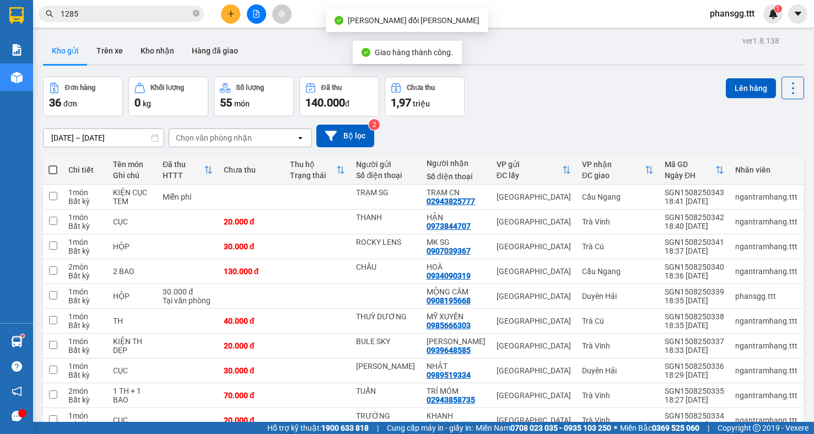
click at [172, 14] on input "1285" at bounding box center [126, 14] width 130 height 12
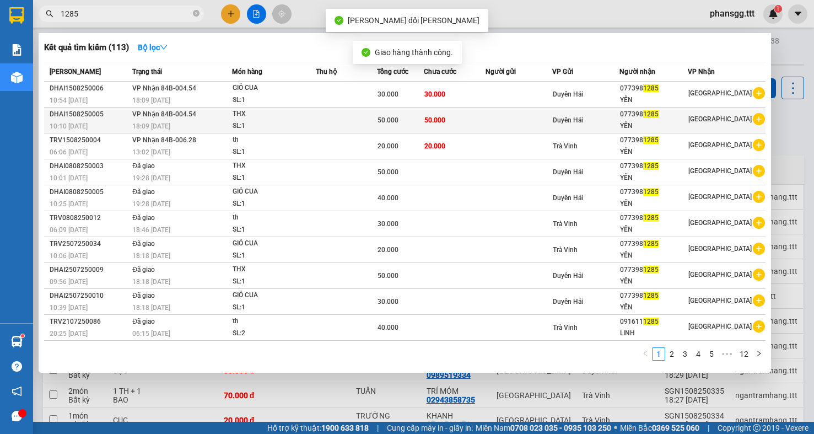
click at [278, 113] on div "THX" at bounding box center [273, 114] width 83 height 12
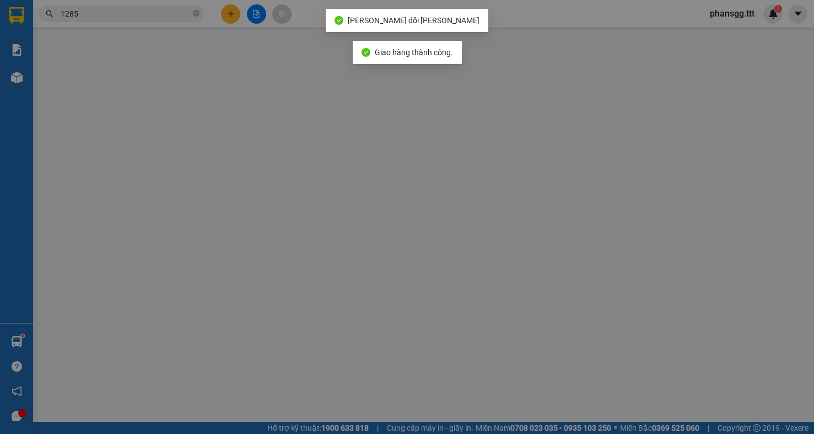
type input "0773981285"
type input "YẾN"
type input "50.000"
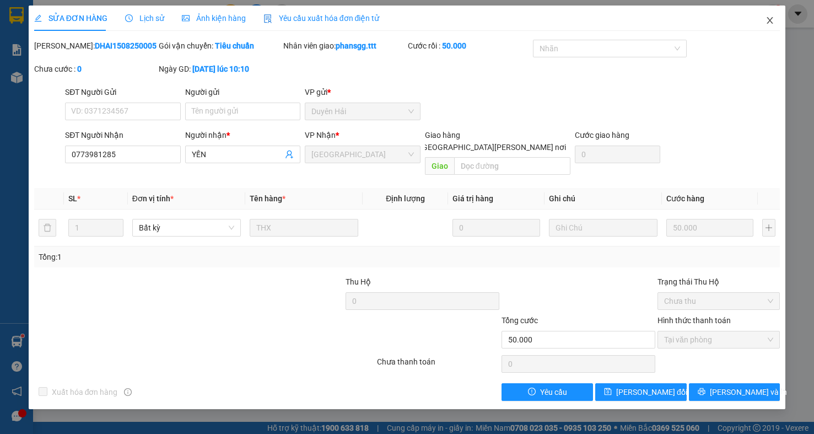
click at [769, 22] on icon "close" at bounding box center [770, 20] width 6 height 7
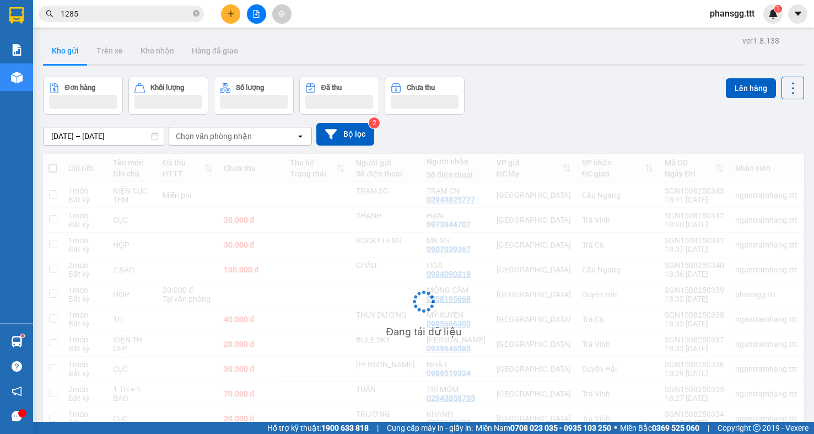
click at [142, 17] on input "1285" at bounding box center [126, 14] width 130 height 12
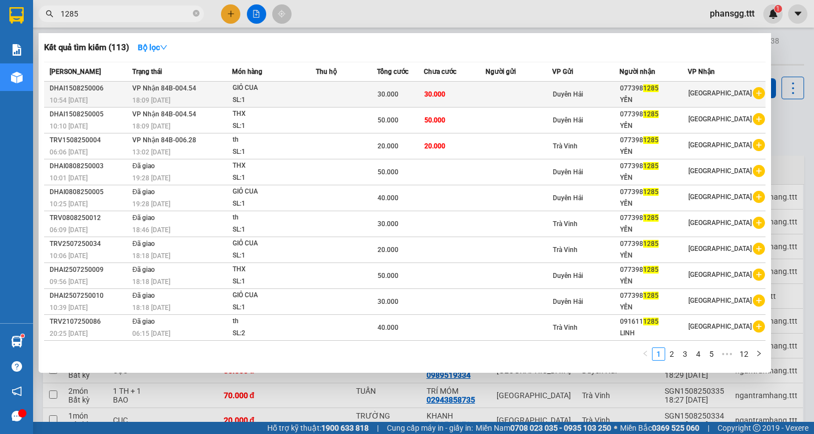
click at [301, 88] on div "GIỎ CUA" at bounding box center [273, 88] width 83 height 12
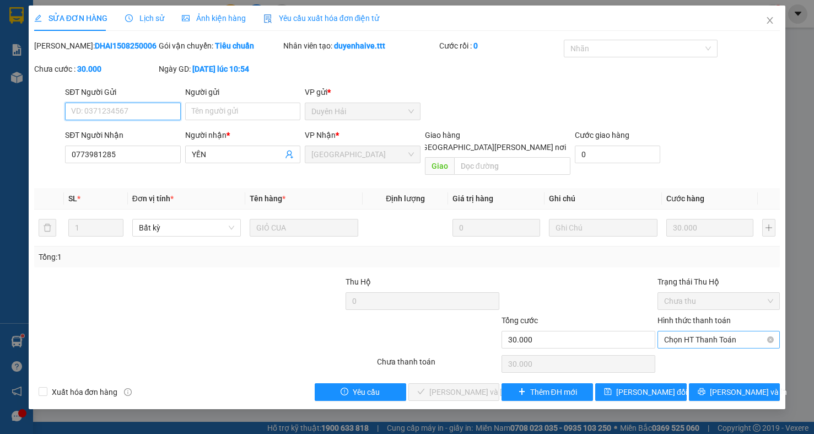
click at [748, 331] on span "Chọn HT Thanh Toán" at bounding box center [718, 339] width 109 height 17
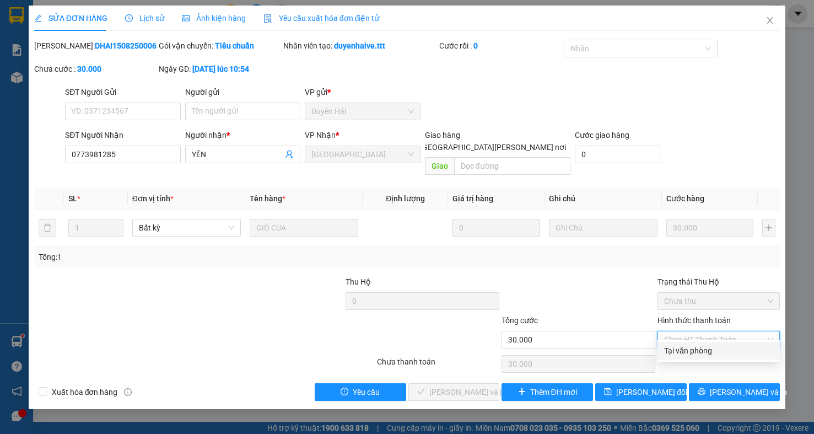
click at [734, 350] on div "Tại văn phòng" at bounding box center [718, 350] width 109 height 12
type input "0"
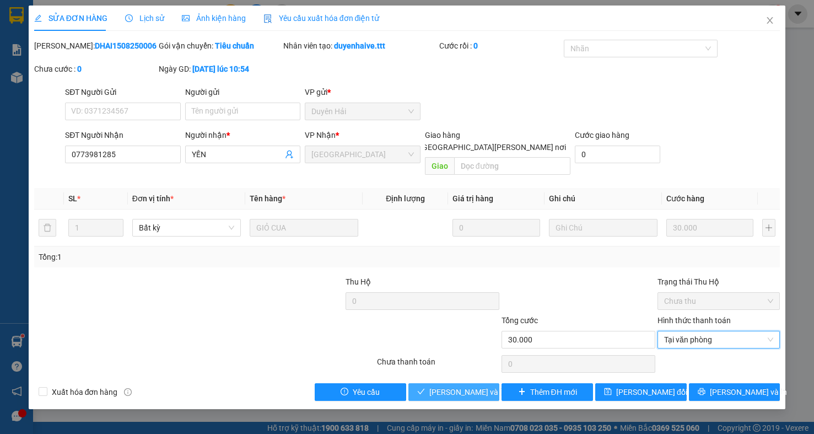
click at [458, 386] on span "[PERSON_NAME] và [PERSON_NAME] hàng" at bounding box center [503, 392] width 149 height 12
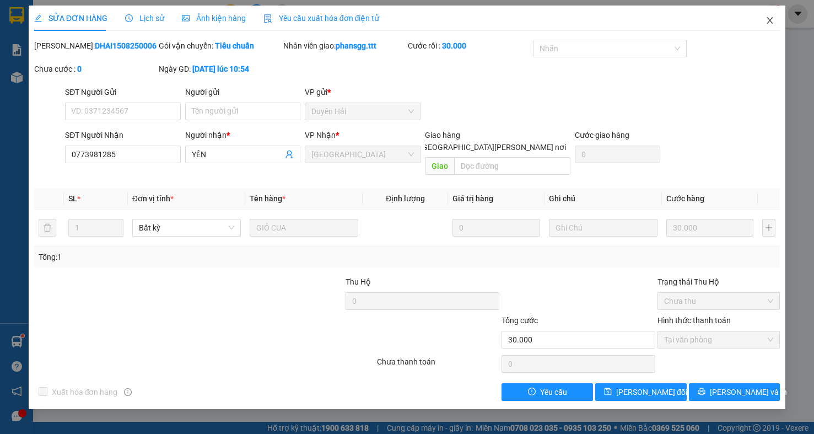
click at [776, 17] on span "Close" at bounding box center [769, 21] width 31 height 31
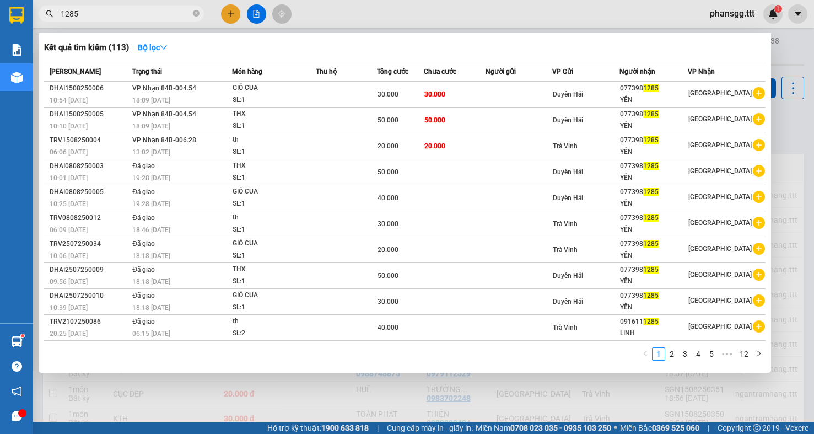
click at [116, 21] on span "1285" at bounding box center [121, 14] width 165 height 17
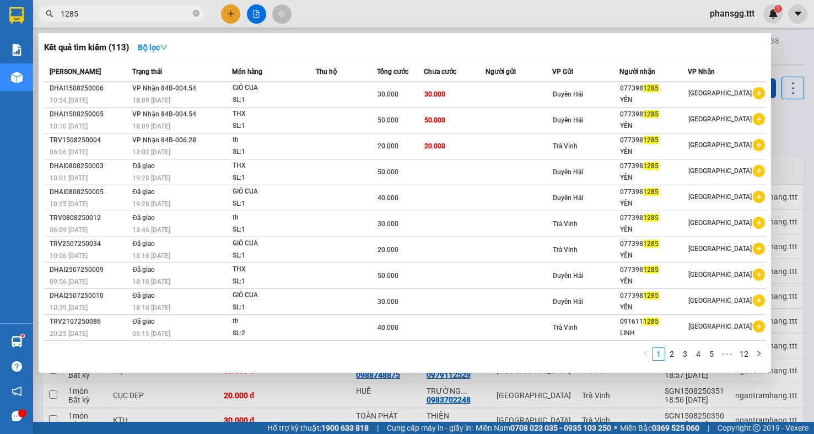
click at [114, 17] on input "1285" at bounding box center [126, 14] width 130 height 12
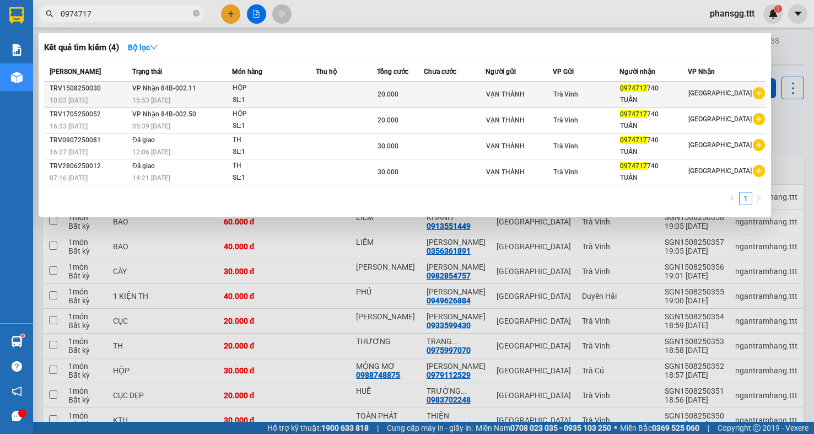
type input "0974717"
click at [194, 92] on span "[PERSON_NAME] 84B-002.11" at bounding box center [164, 88] width 64 height 8
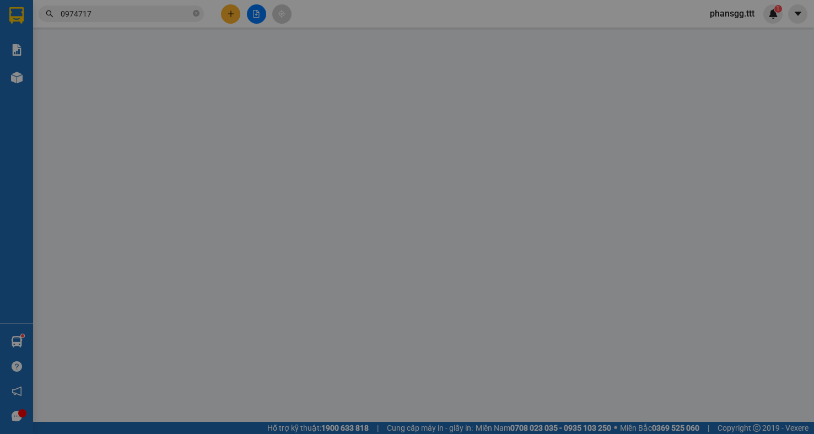
type input "VẠN THÀNH"
type input "0974717740"
type input "TUẤN"
type input "20.000"
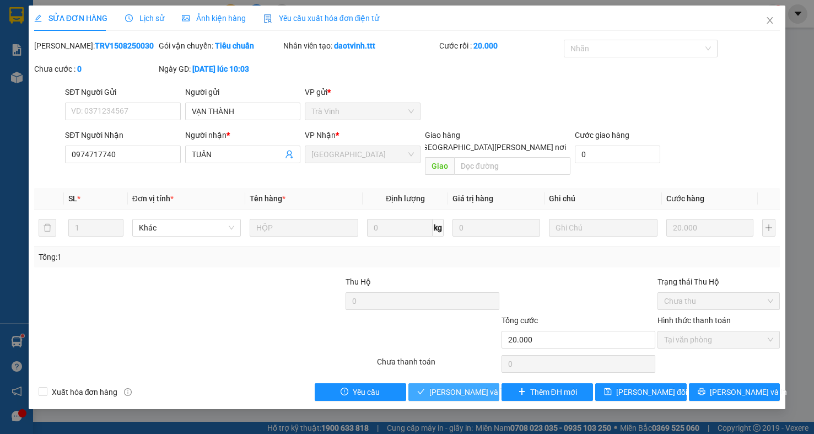
drag, startPoint x: 453, startPoint y: 374, endPoint x: 467, endPoint y: 351, distance: 26.9
click at [455, 383] on button "[PERSON_NAME] và [PERSON_NAME] hàng" at bounding box center [453, 392] width 91 height 18
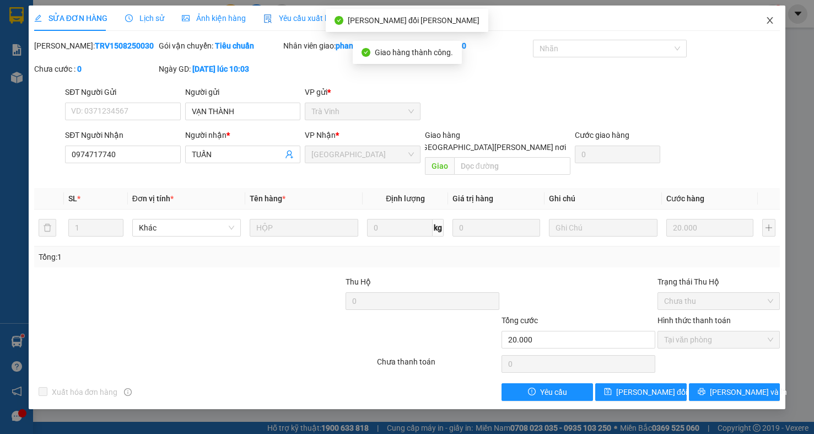
click at [767, 20] on icon "close" at bounding box center [769, 20] width 9 height 9
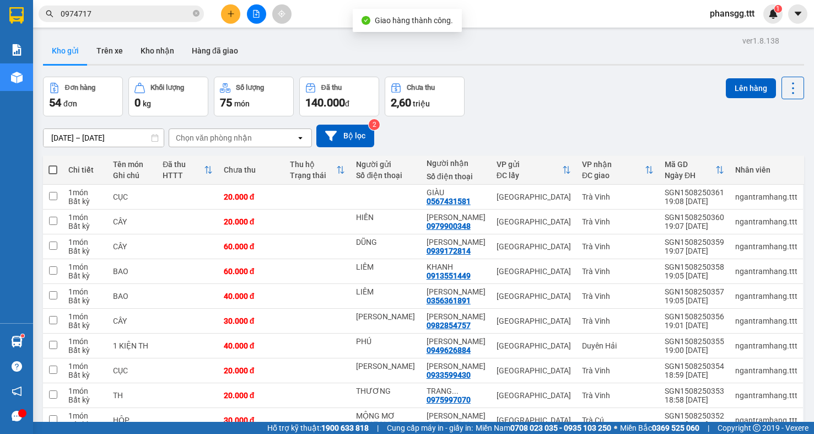
click at [186, 13] on input "0974717" at bounding box center [126, 14] width 130 height 12
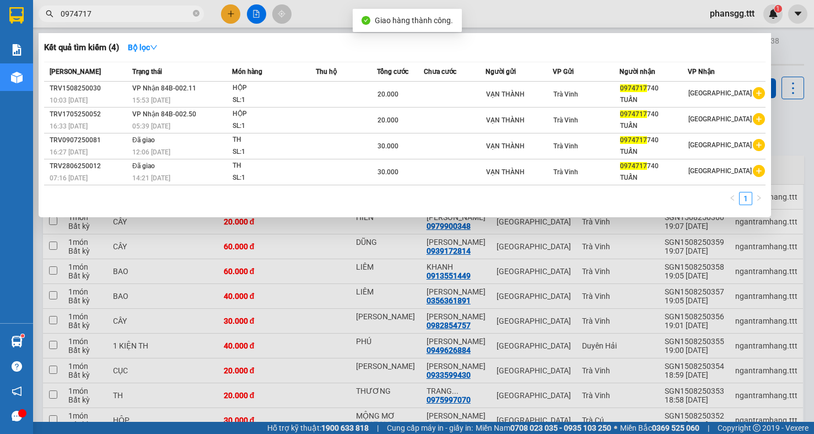
click at [186, 13] on input "0974717" at bounding box center [126, 14] width 130 height 12
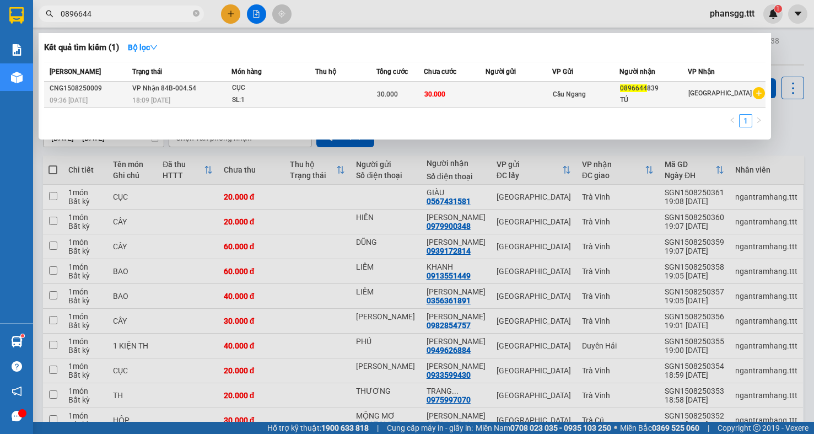
type input "0896644"
click at [325, 95] on td at bounding box center [345, 95] width 61 height 26
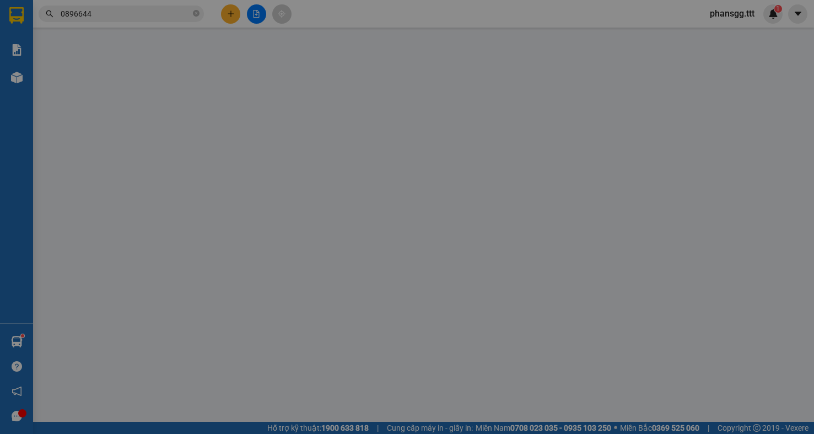
type input "0896644839"
type input "TÚ"
type input "30.000"
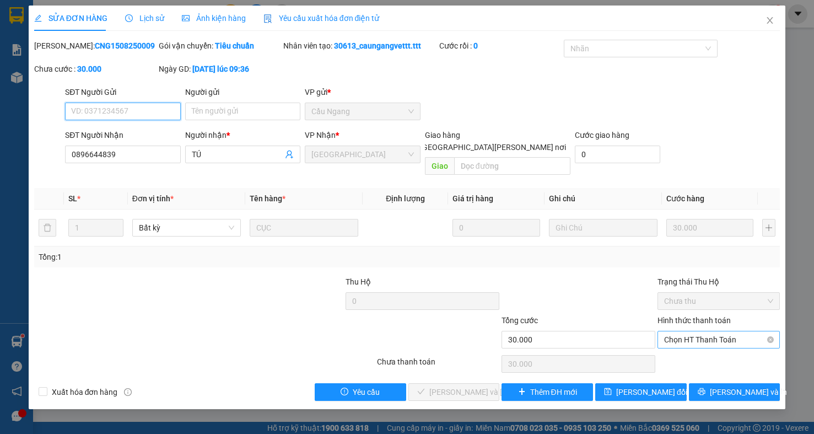
click at [686, 331] on span "Chọn HT Thanh Toán" at bounding box center [718, 339] width 109 height 17
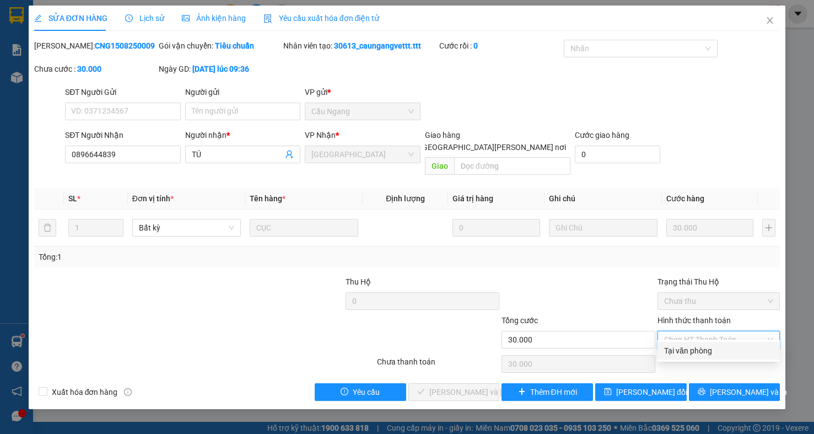
click at [731, 348] on div "Tại văn phòng" at bounding box center [718, 350] width 109 height 12
type input "0"
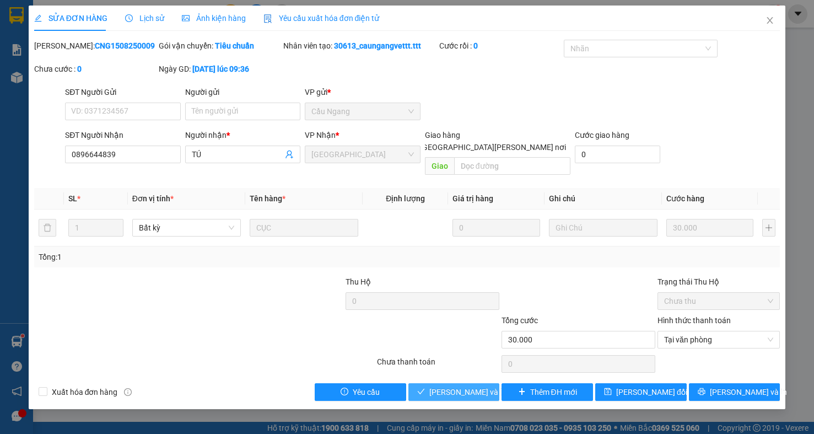
click at [489, 386] on span "[PERSON_NAME] và [PERSON_NAME] hàng" at bounding box center [503, 392] width 149 height 12
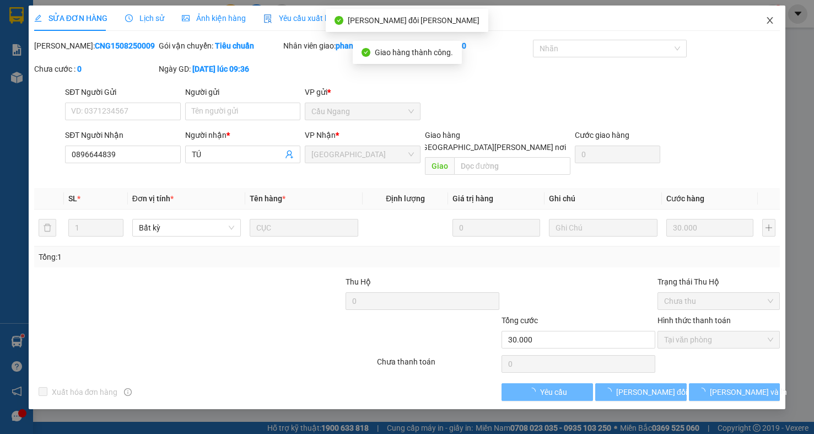
click at [772, 22] on icon "close" at bounding box center [769, 20] width 9 height 9
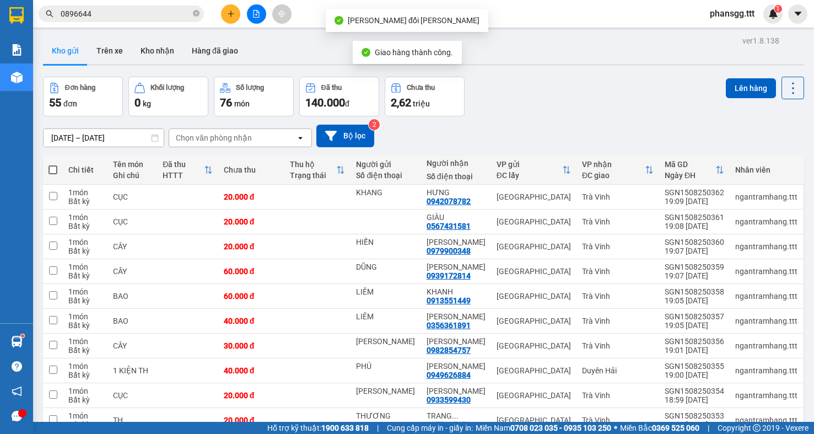
click at [138, 8] on input "0896644" at bounding box center [126, 14] width 130 height 12
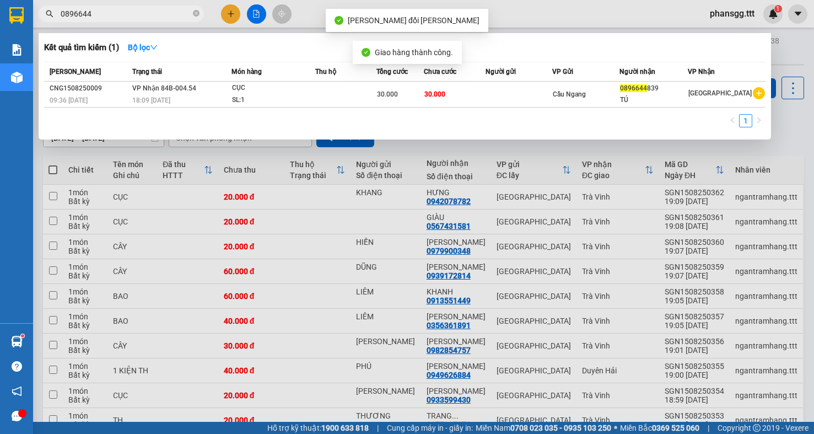
click at [138, 14] on input "0896644" at bounding box center [126, 14] width 130 height 12
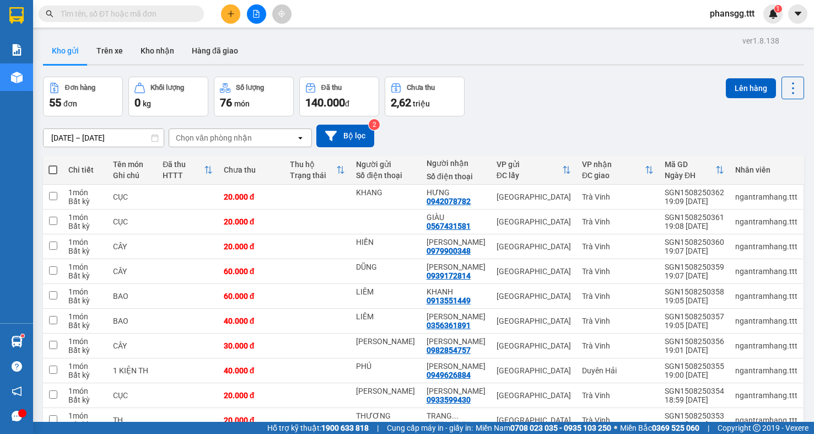
click at [164, 17] on input "text" at bounding box center [126, 14] width 130 height 12
click at [173, 18] on input "text" at bounding box center [126, 14] width 130 height 12
click at [123, 19] on input "text" at bounding box center [126, 14] width 130 height 12
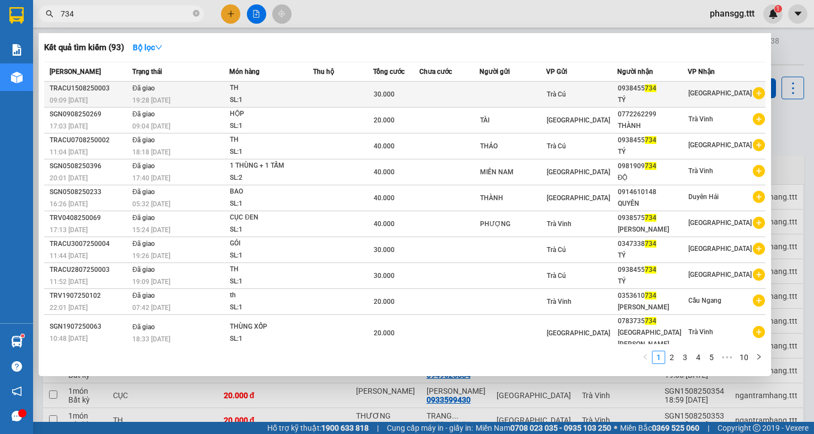
type input "734"
click at [215, 94] on div "19:28 [DATE]" at bounding box center [180, 100] width 96 height 12
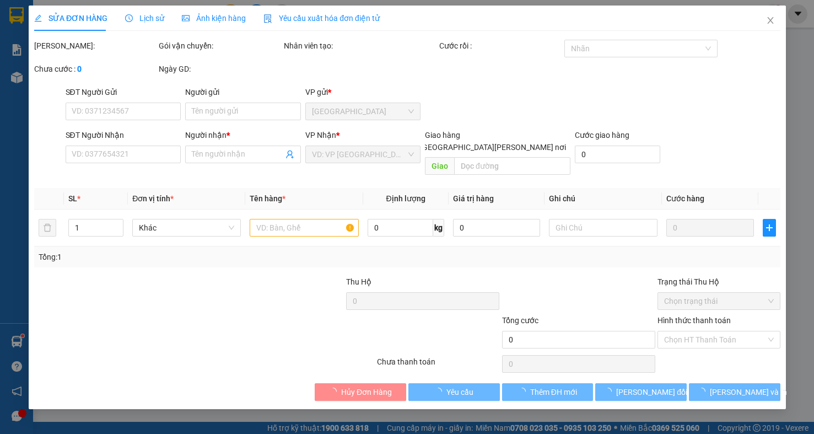
type input "0938455734"
type input "TÝ"
type input "30.000"
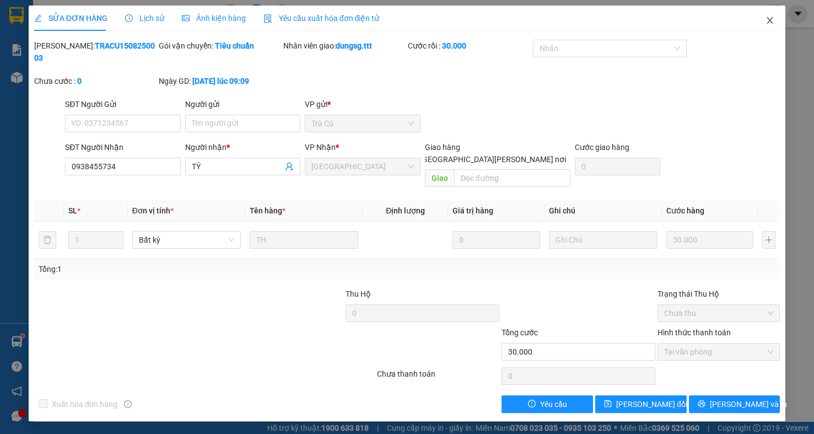
click at [773, 22] on icon "close" at bounding box center [769, 20] width 9 height 9
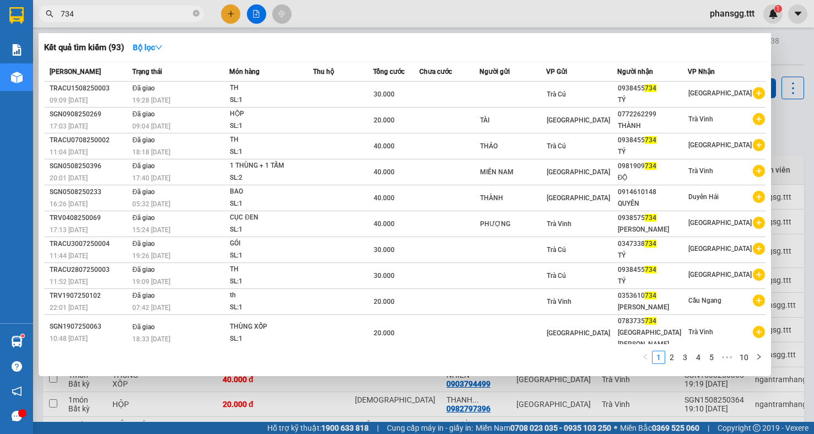
click at [90, 14] on input "734" at bounding box center [126, 14] width 130 height 12
click at [119, 17] on input "734" at bounding box center [126, 14] width 130 height 12
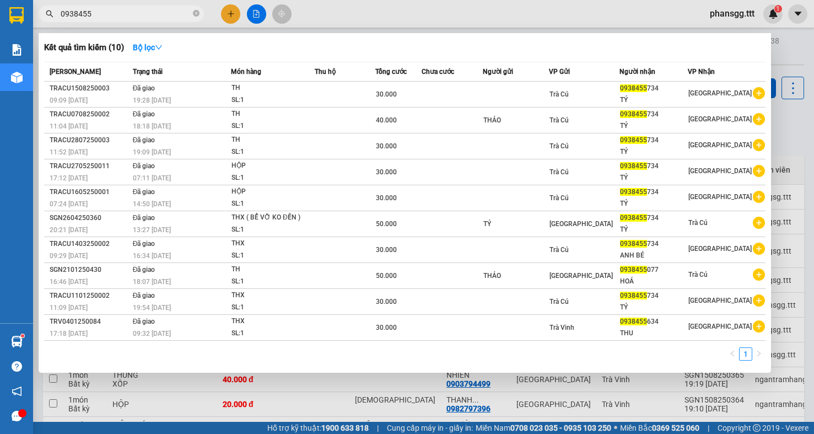
click at [160, 17] on input "0938455" at bounding box center [126, 14] width 130 height 12
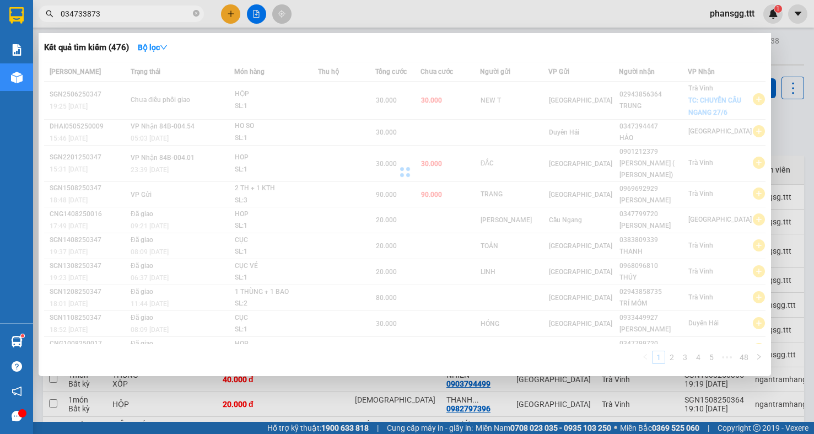
type input "0347338734"
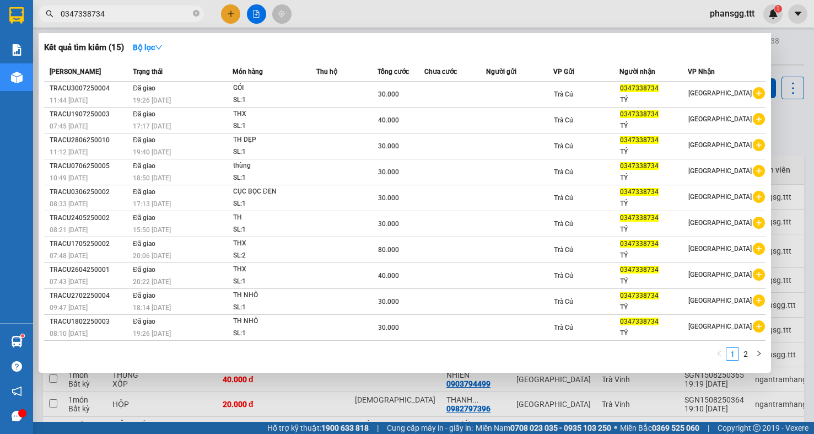
click at [108, 16] on input "0347338734" at bounding box center [126, 14] width 130 height 12
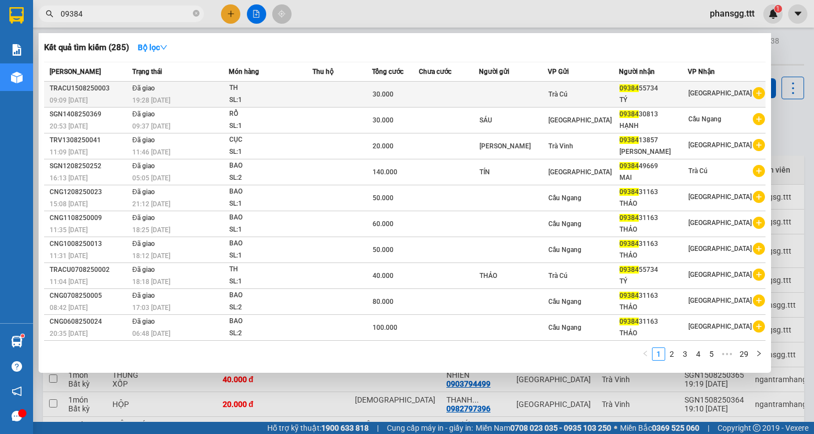
type input "09384"
click at [405, 90] on div "30.000" at bounding box center [395, 94] width 46 height 12
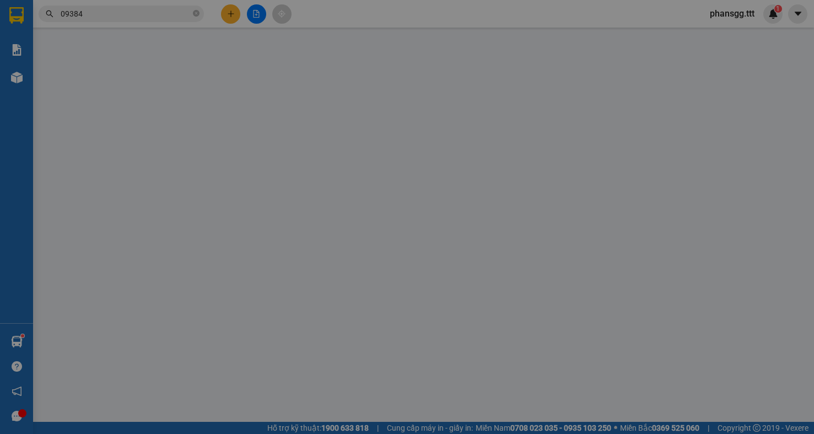
type input "0938455734"
type input "TÝ"
type input "30.000"
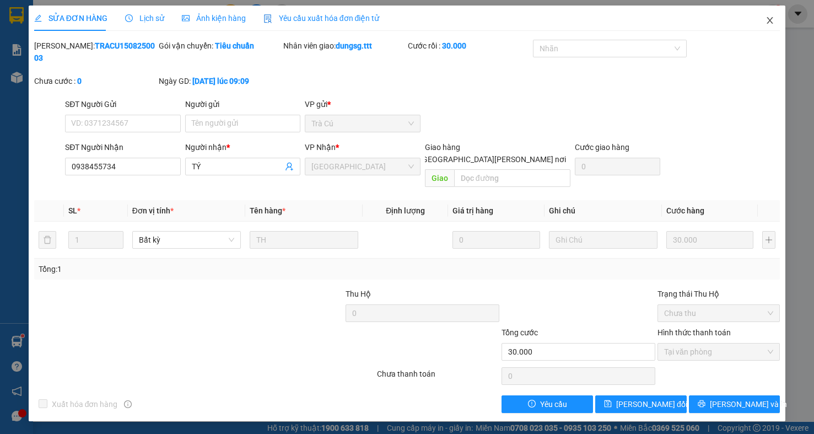
click at [766, 17] on icon "close" at bounding box center [769, 20] width 9 height 9
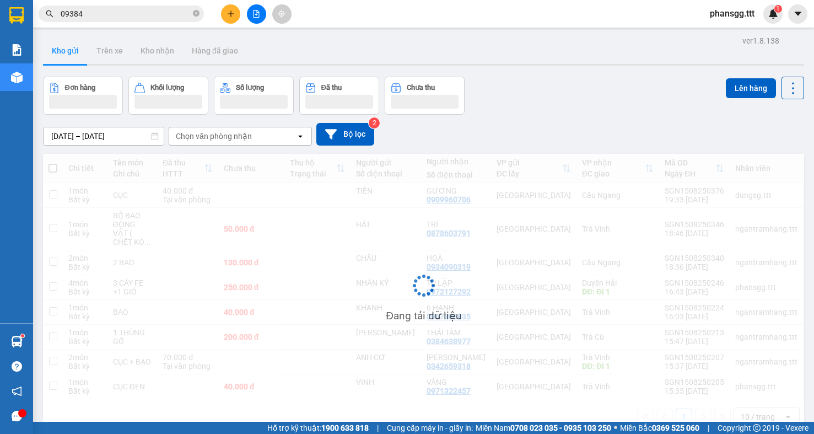
click at [151, 8] on input "09384" at bounding box center [126, 14] width 130 height 12
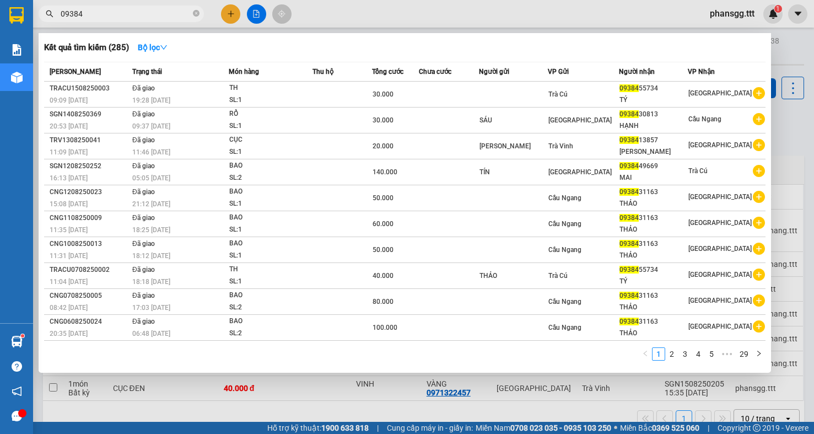
click at [151, 8] on input "09384" at bounding box center [126, 14] width 130 height 12
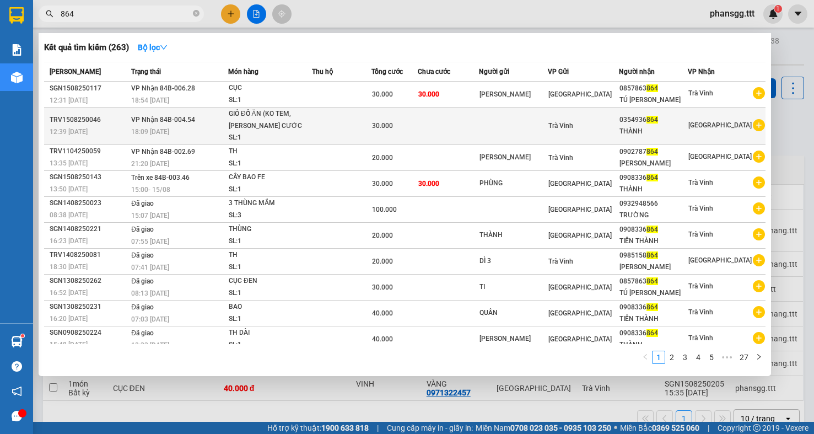
type input "864"
click at [495, 128] on td at bounding box center [513, 125] width 69 height 37
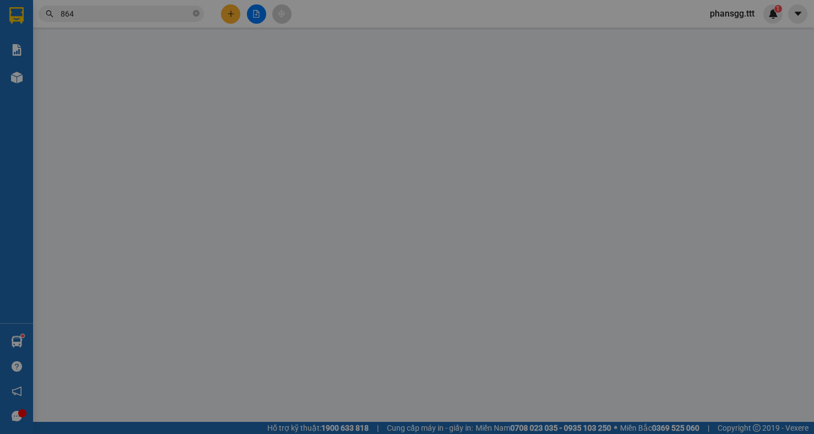
type input "0354936864"
type input "THÀNH"
type input "30.000"
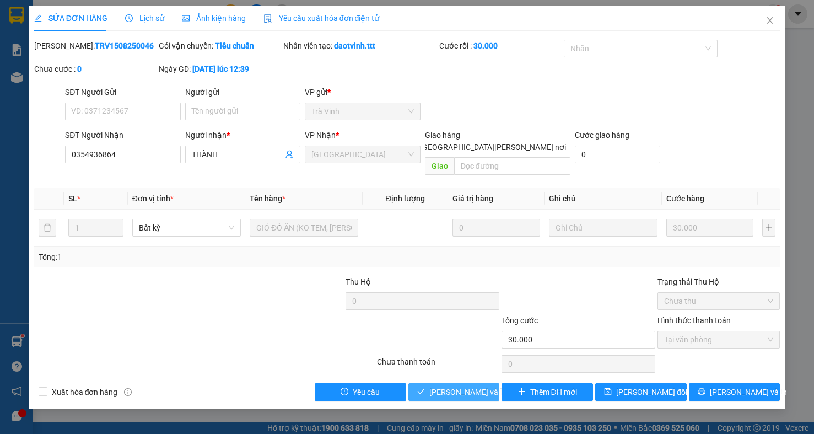
click at [434, 386] on span "[PERSON_NAME] và [PERSON_NAME] hàng" at bounding box center [503, 392] width 149 height 12
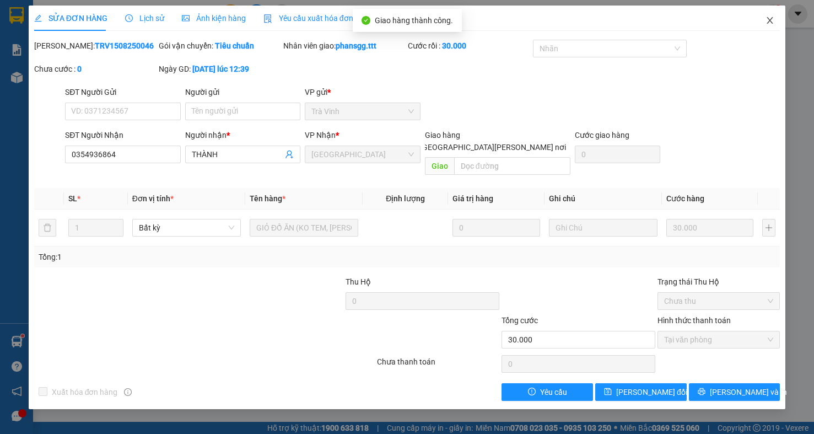
click at [771, 23] on icon "close" at bounding box center [770, 20] width 6 height 7
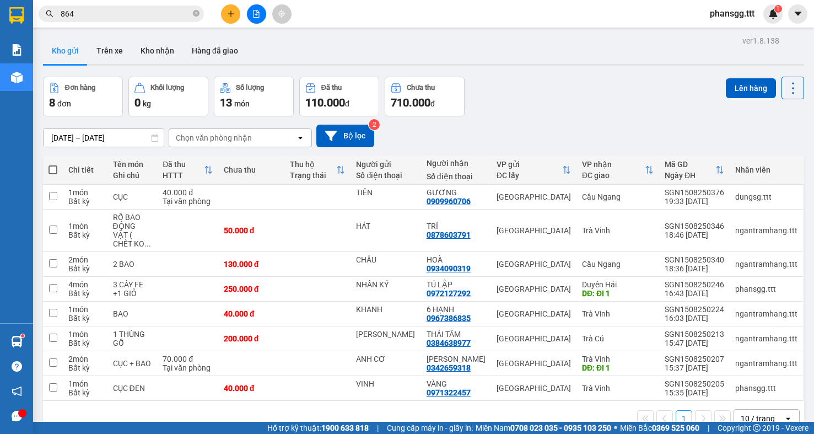
click at [147, 18] on input "864" at bounding box center [126, 14] width 130 height 12
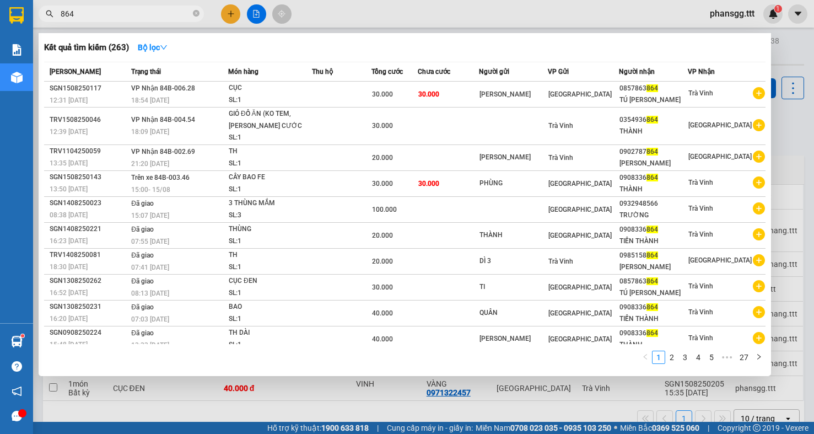
click at [147, 18] on input "864" at bounding box center [126, 14] width 130 height 12
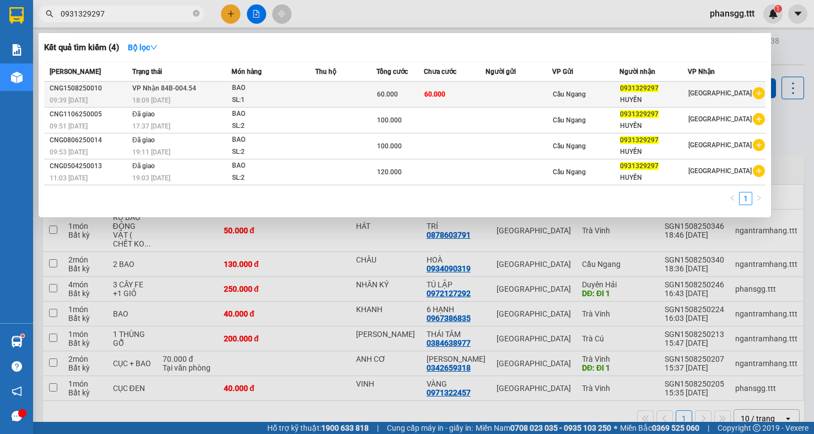
type input "0931329297"
click at [220, 95] on div "18:09 [DATE]" at bounding box center [181, 100] width 99 height 12
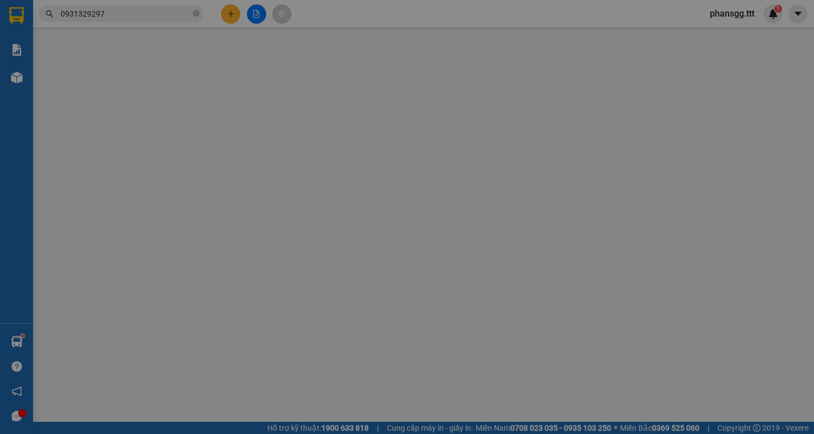
type input "0931329297"
type input "HUYỀN"
type input "60.000"
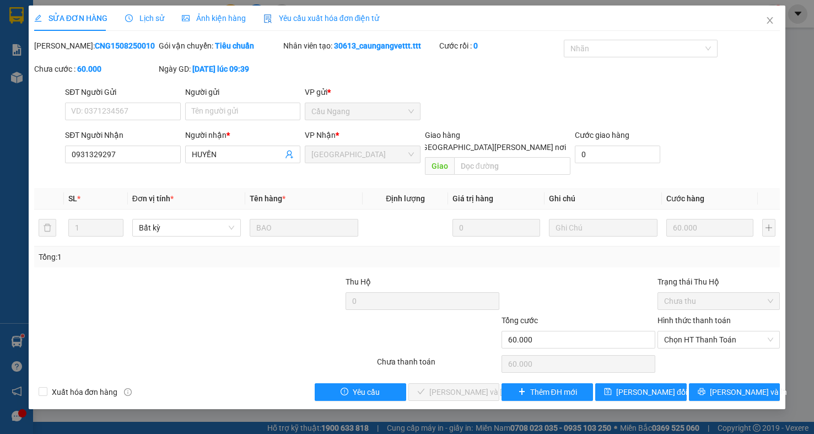
click at [205, 276] on div at bounding box center [267, 294] width 156 height 39
click at [724, 331] on span "Chọn HT Thanh Toán" at bounding box center [718, 339] width 109 height 17
click at [714, 349] on div "Tại văn phòng" at bounding box center [718, 350] width 109 height 12
type input "0"
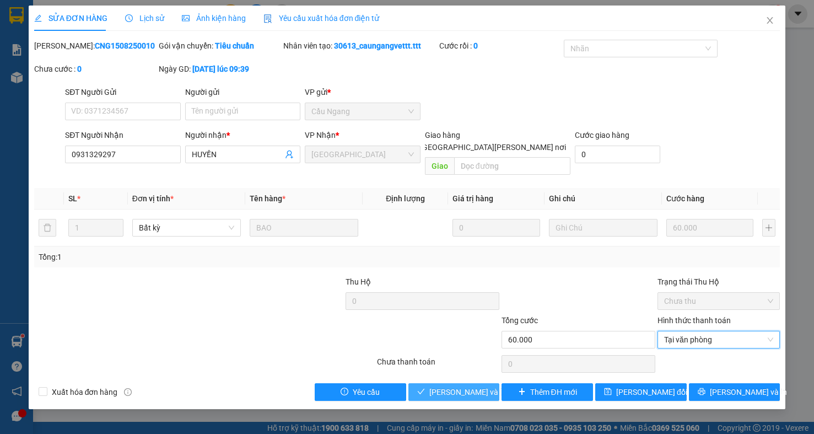
click at [484, 386] on span "[PERSON_NAME] và [PERSON_NAME] hàng" at bounding box center [503, 392] width 149 height 12
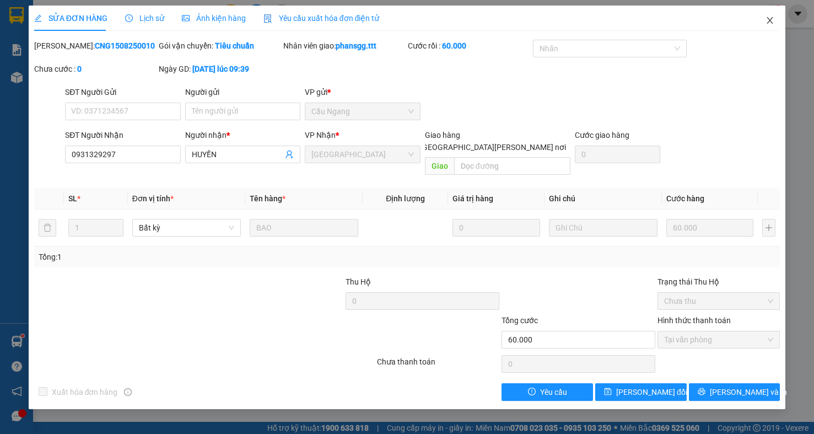
click at [768, 21] on icon "close" at bounding box center [769, 20] width 9 height 9
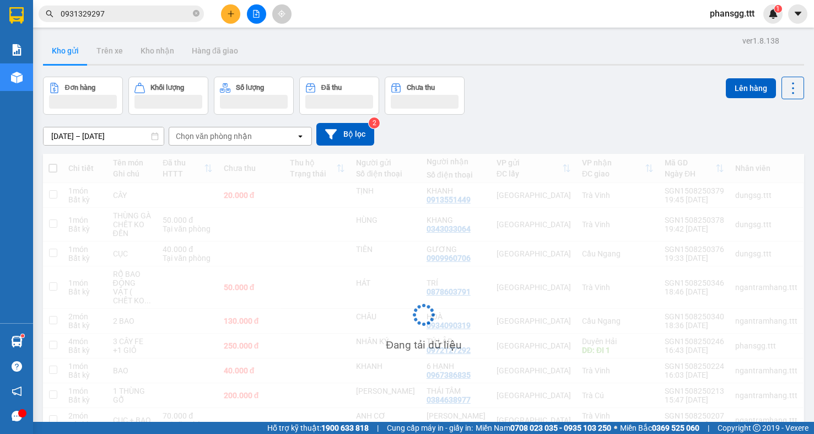
click at [179, 15] on input "0931329297" at bounding box center [126, 14] width 130 height 12
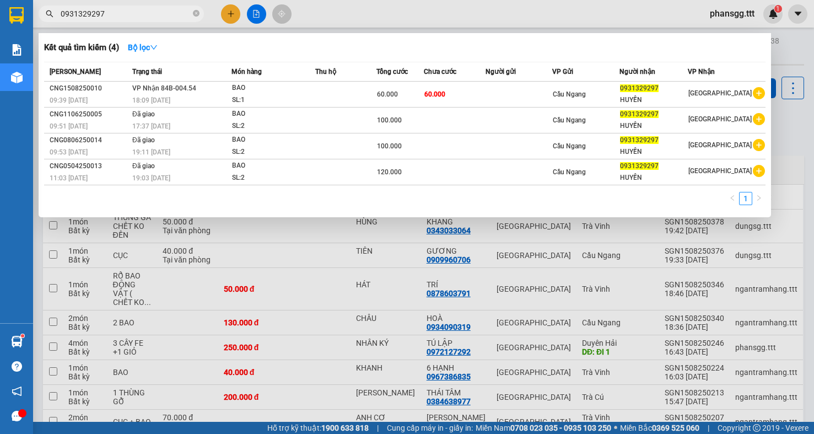
click at [179, 15] on input "0931329297" at bounding box center [126, 14] width 130 height 12
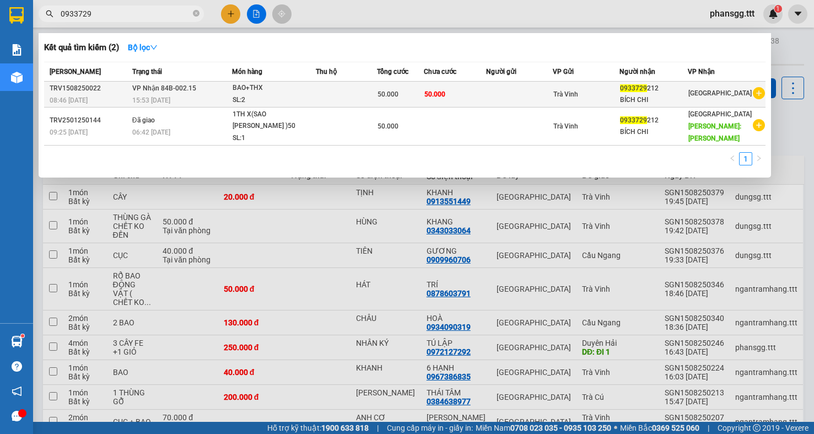
type input "0933729"
click at [256, 95] on div "SL: 2" at bounding box center [273, 100] width 83 height 12
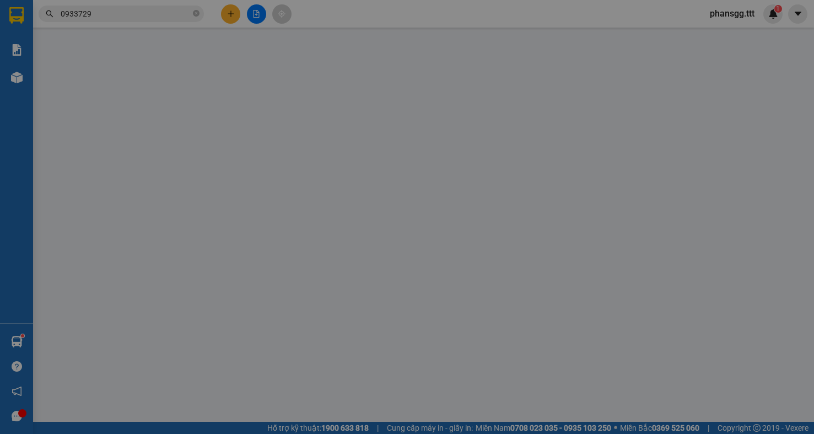
type input "0933729212"
type input "BÍCH CHI"
type input "50.000"
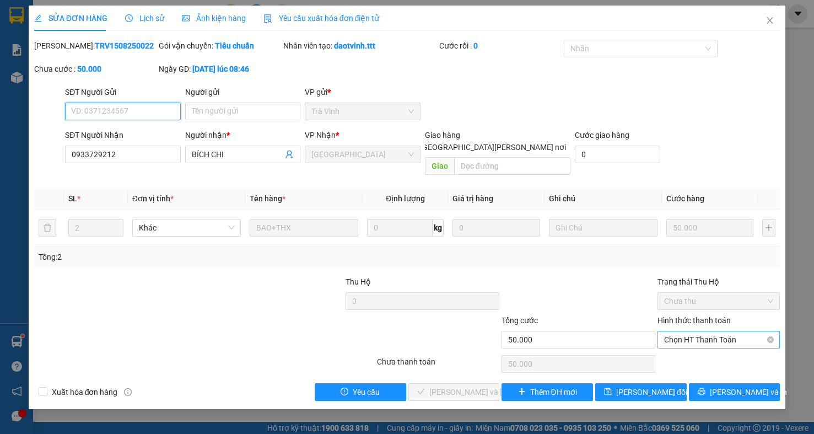
click at [751, 332] on span "Chọn HT Thanh Toán" at bounding box center [718, 339] width 109 height 17
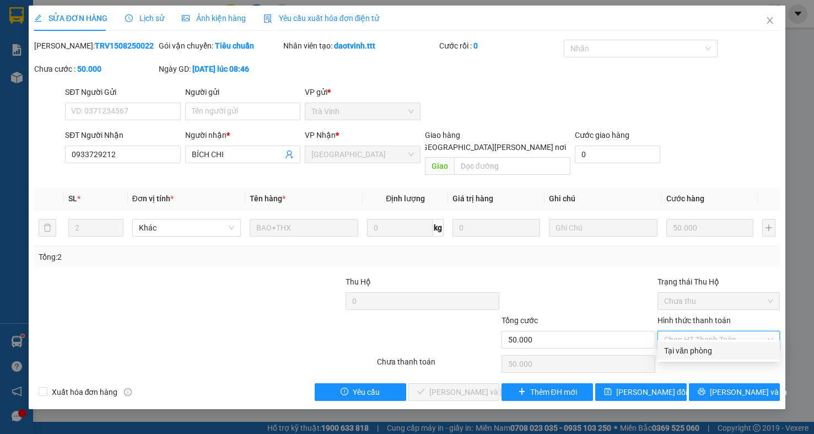
click at [743, 352] on div "Tại văn phòng" at bounding box center [718, 350] width 109 height 12
type input "0"
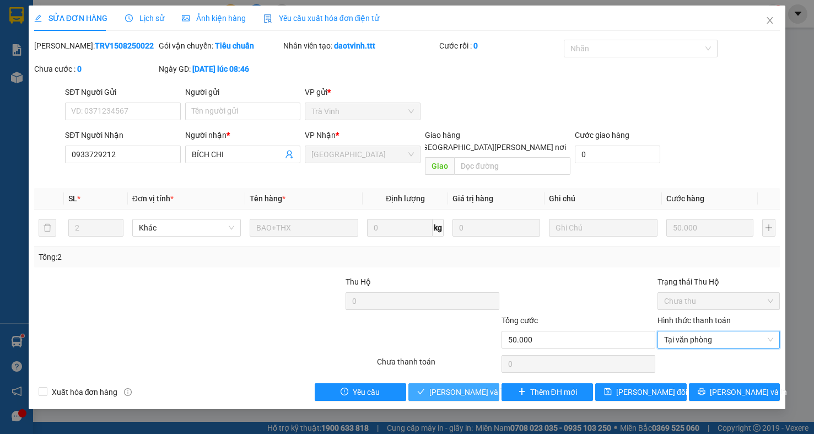
click at [458, 386] on span "[PERSON_NAME] và [PERSON_NAME] hàng" at bounding box center [503, 392] width 149 height 12
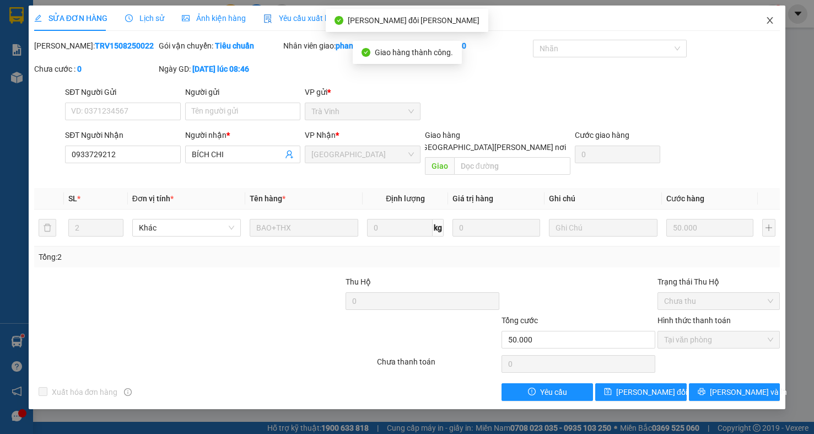
click at [770, 21] on icon "close" at bounding box center [769, 20] width 9 height 9
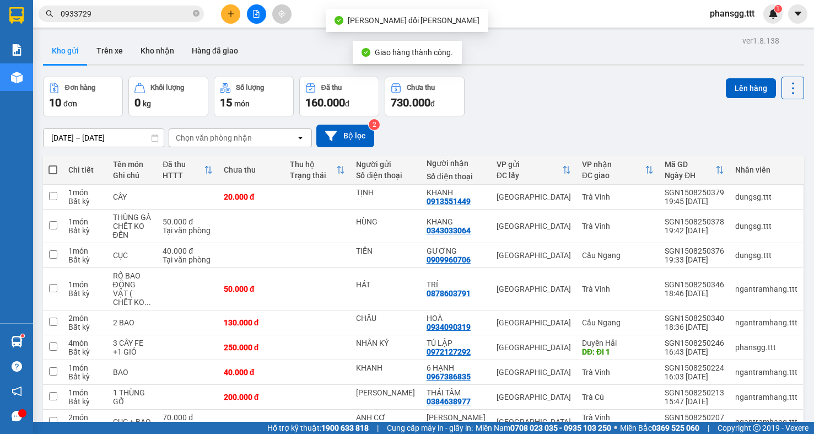
click at [161, 6] on span "0933729" at bounding box center [121, 14] width 165 height 17
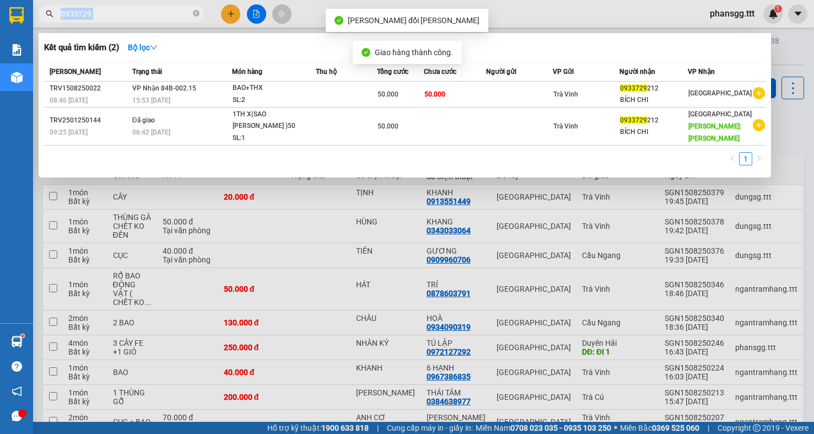
click at [161, 6] on span "0933729" at bounding box center [121, 14] width 165 height 17
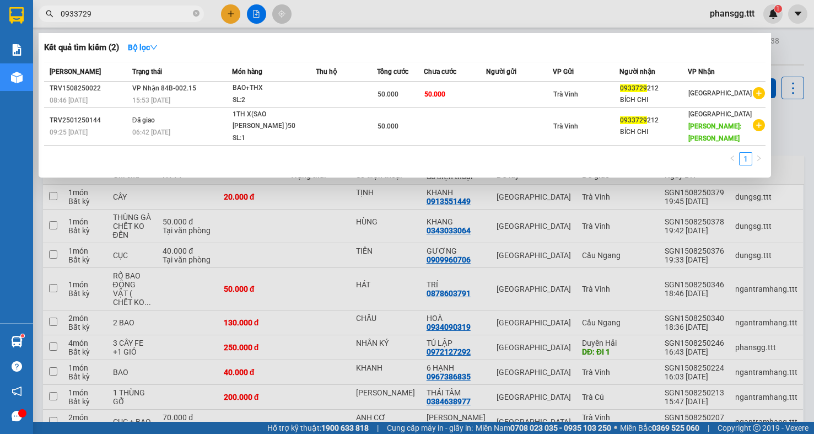
click at [134, 12] on input "0933729" at bounding box center [126, 14] width 130 height 12
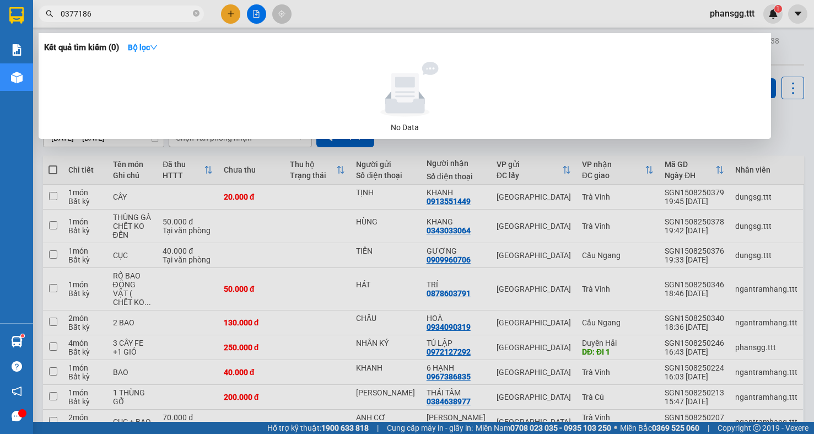
click at [80, 14] on input "0377186" at bounding box center [126, 14] width 130 height 12
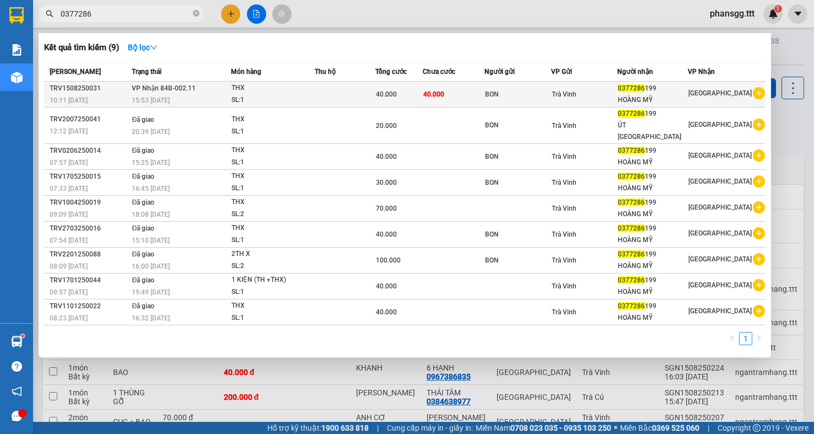
type input "0377286"
click at [231, 88] on td "[PERSON_NAME] 84B-002.11 15:53 [DATE]" at bounding box center [180, 95] width 102 height 26
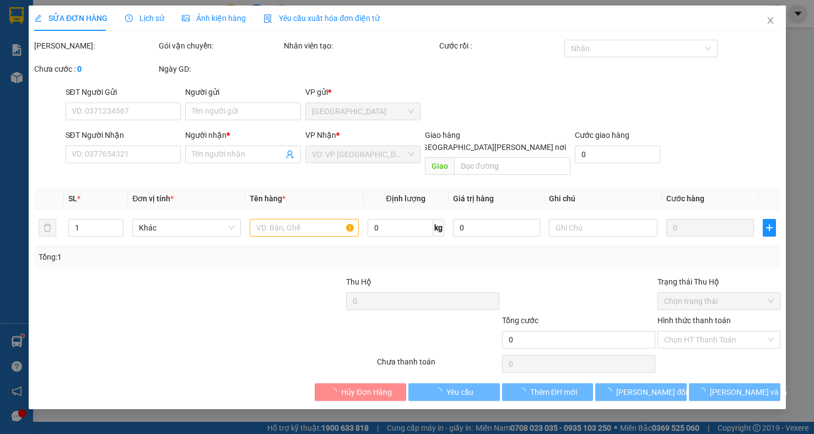
type input "BON"
type input "0377286199"
type input "HOÀNG MỸ"
type input "40.000"
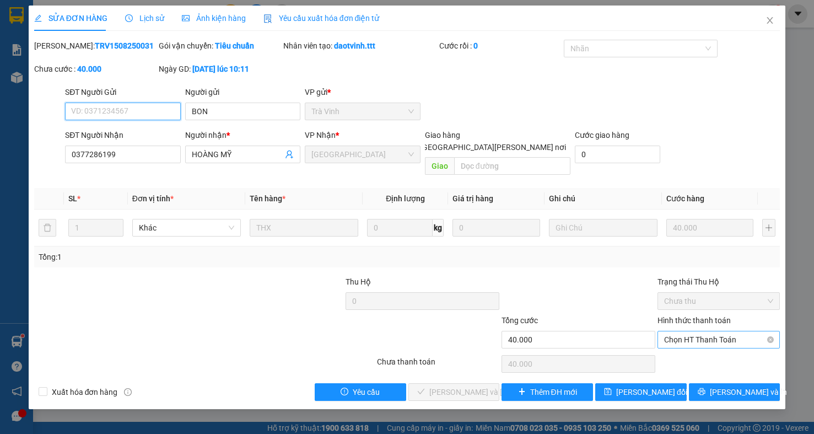
drag, startPoint x: 745, startPoint y: 331, endPoint x: 713, endPoint y: 332, distance: 32.5
click at [745, 331] on span "Chọn HT Thanh Toán" at bounding box center [718, 339] width 109 height 17
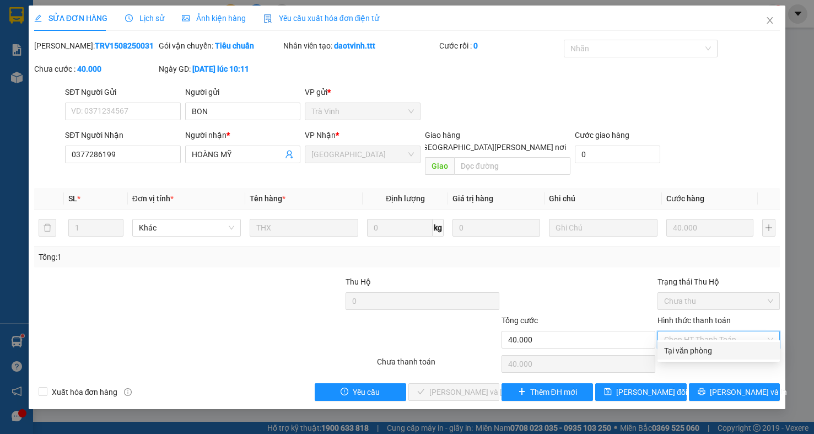
drag, startPoint x: 715, startPoint y: 350, endPoint x: 608, endPoint y: 355, distance: 107.0
click at [715, 350] on div "Tại văn phòng" at bounding box center [718, 350] width 109 height 12
type input "0"
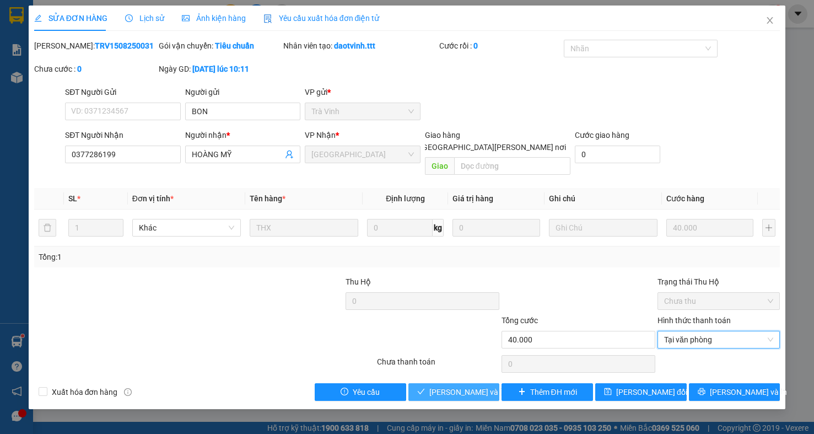
click at [454, 386] on span "[PERSON_NAME] và [PERSON_NAME] hàng" at bounding box center [503, 392] width 149 height 12
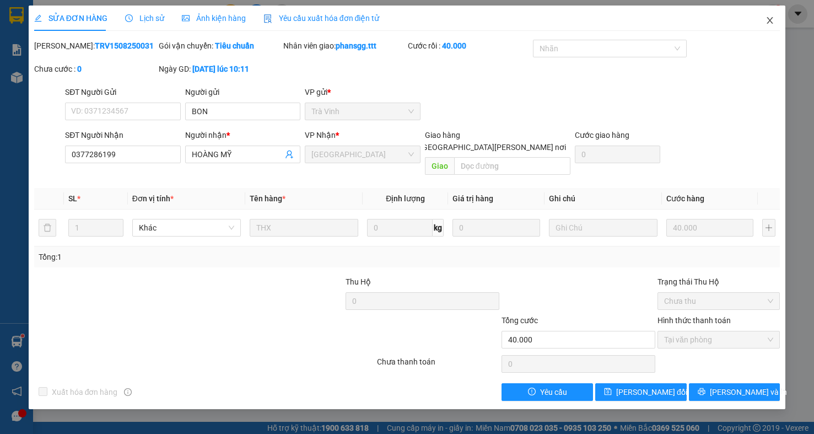
click at [769, 24] on icon "close" at bounding box center [769, 20] width 9 height 9
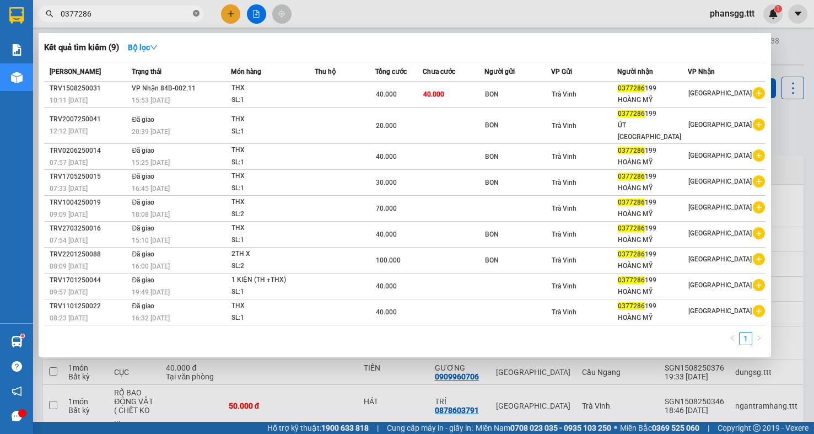
click at [194, 13] on icon "close-circle" at bounding box center [196, 13] width 7 height 7
